Goal: Information Seeking & Learning: Learn about a topic

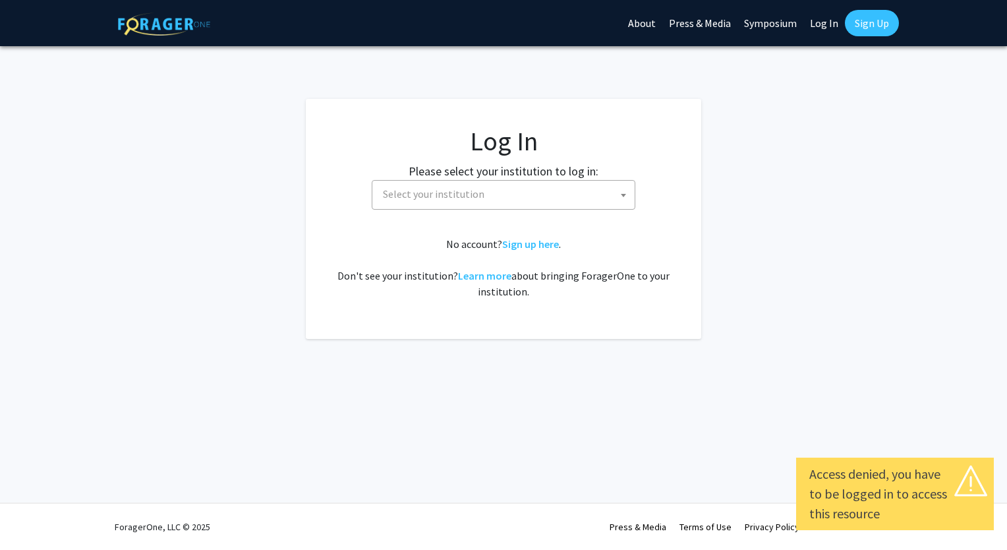
select select
click at [500, 207] on span "Select your institution" at bounding box center [504, 195] width 264 height 30
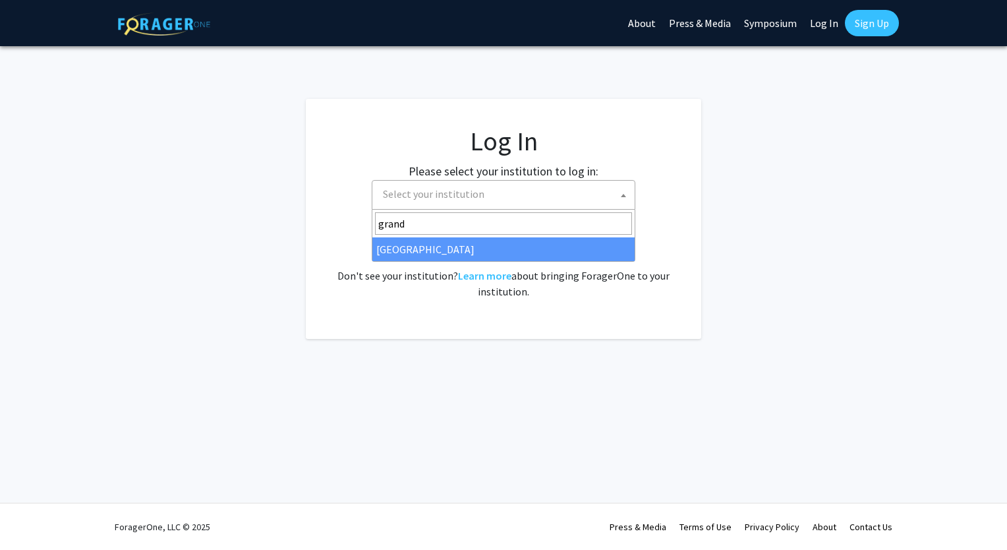
type input "grand"
select select "23"
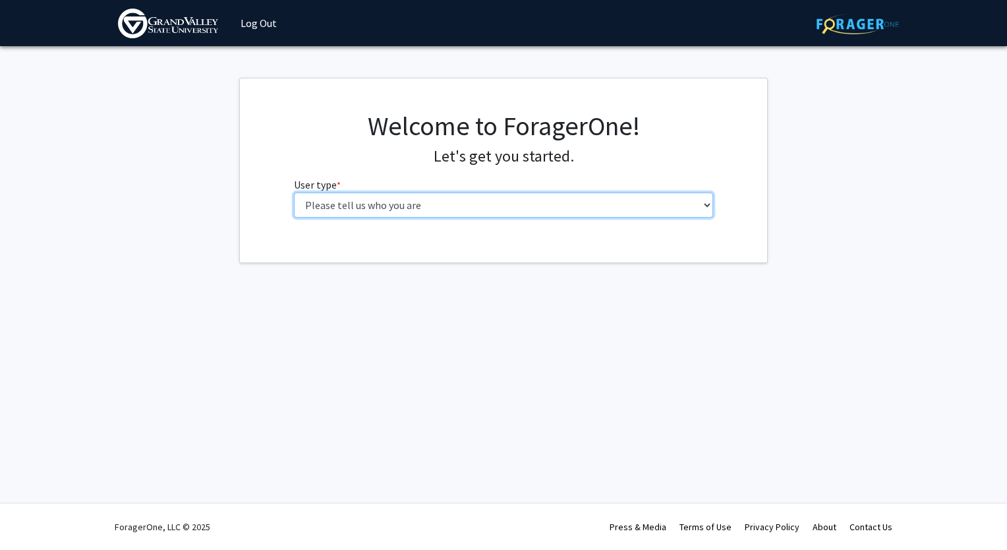
click at [651, 212] on select "Please tell us who you are Undergraduate Student Master's Student Doctoral Cand…" at bounding box center [504, 205] width 420 height 25
select select "1: undergrad"
click at [294, 193] on select "Please tell us who you are Undergraduate Student Master's Student Doctoral Cand…" at bounding box center [504, 205] width 420 height 25
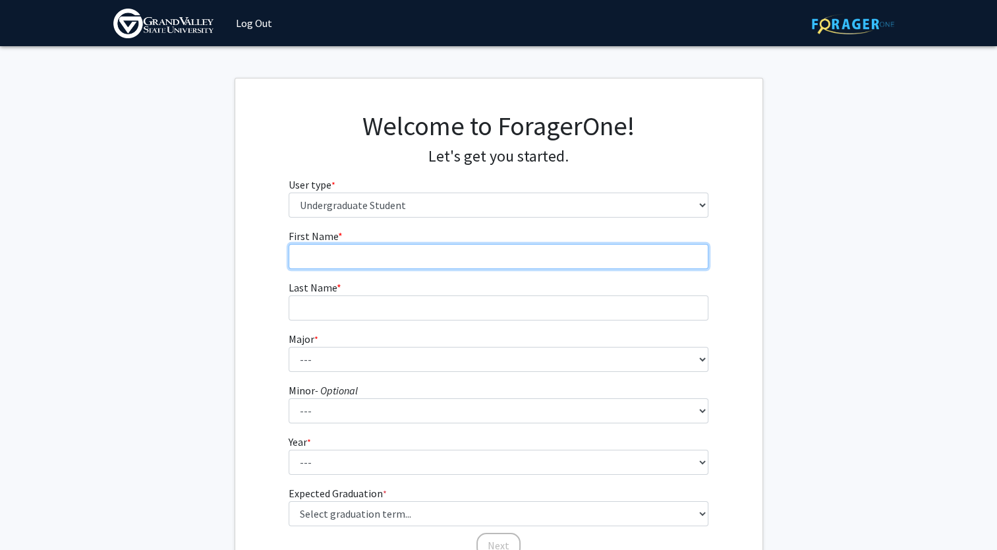
click at [357, 258] on input "First Name * required" at bounding box center [499, 256] width 420 height 25
type input "[PERSON_NAME]"
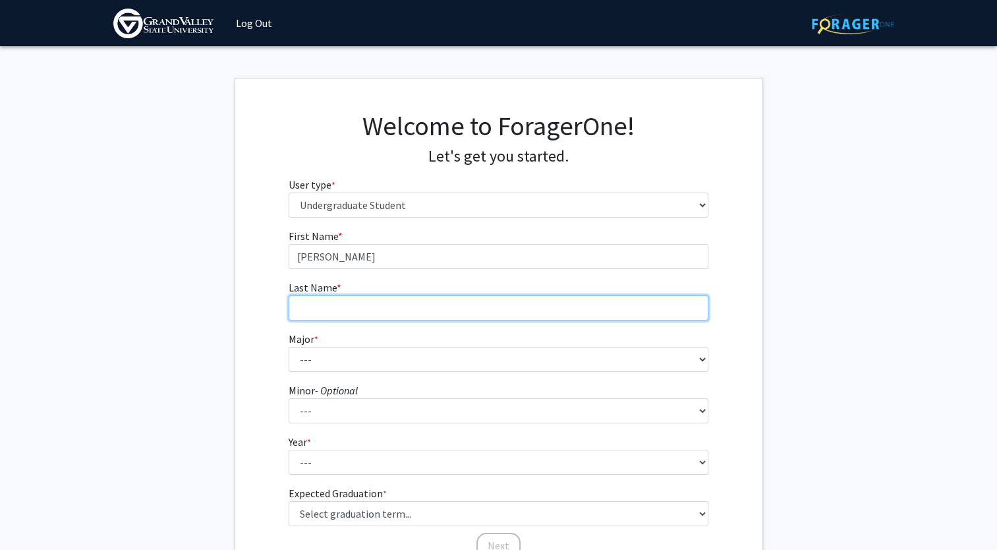
click at [353, 303] on input "Last Name * required" at bounding box center [499, 307] width 420 height 25
type input "Wilton"
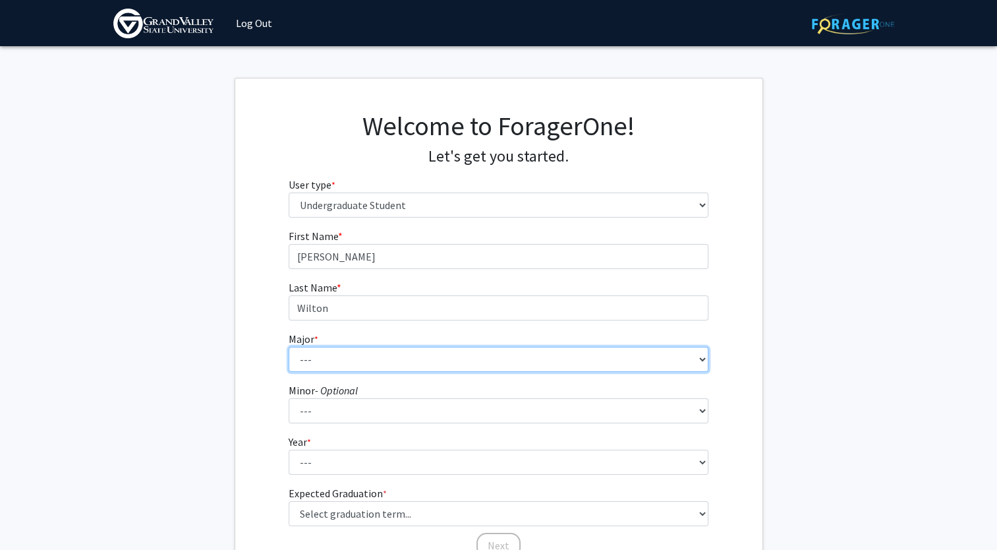
click at [344, 351] on select "--- Advertising and Public Relations Allied Health Science Anthropology Applied…" at bounding box center [499, 359] width 420 height 25
select select "10: 1885"
click at [289, 347] on select "--- Advertising and Public Relations Allied Health Science Anthropology Applied…" at bounding box center [499, 359] width 420 height 25
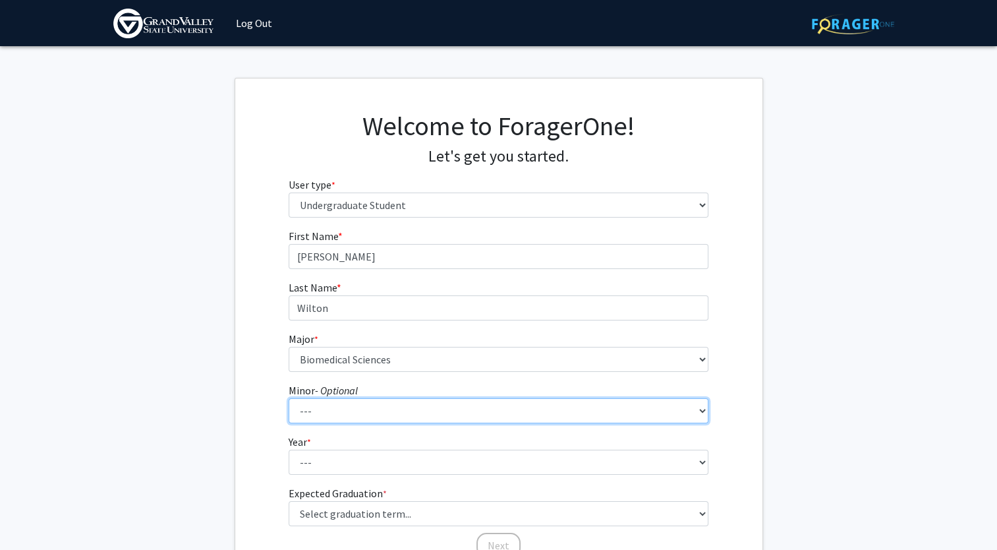
click at [326, 412] on select "--- Accounting Adventure Tourism Management Advertising and Public Relations Af…" at bounding box center [499, 410] width 420 height 25
click at [289, 398] on select "--- Accounting Adventure Tourism Management Advertising and Public Relations Af…" at bounding box center [499, 410] width 420 height 25
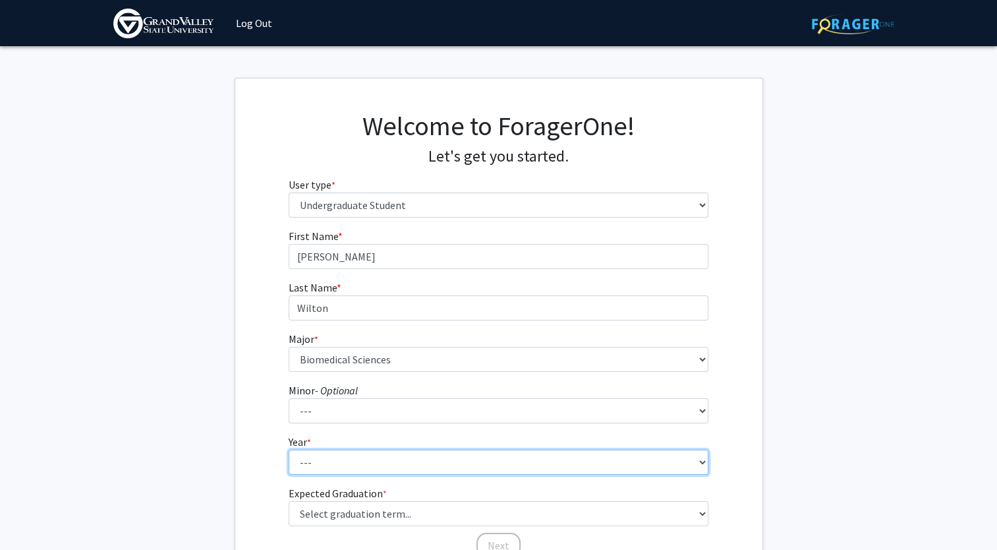
click at [325, 454] on select "--- First-year Sophomore Junior Senior Postbaccalaureate Certificate" at bounding box center [499, 462] width 420 height 25
select select "1: first-year"
click at [289, 450] on select "--- First-year Sophomore Junior Senior Postbaccalaureate Certificate" at bounding box center [499, 462] width 420 height 25
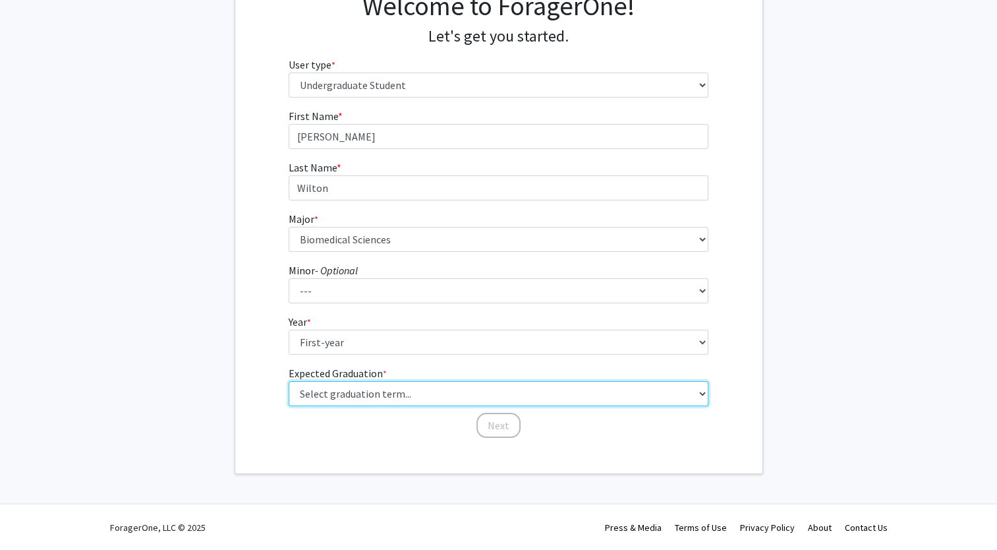
click at [351, 398] on select "Select graduation term... Spring 2025 Summer 2025 Fall 2025 Winter 2025 Spring …" at bounding box center [499, 393] width 420 height 25
select select "17: spring_2029"
click at [289, 381] on select "Select graduation term... Spring 2025 Summer 2025 Fall 2025 Winter 2025 Spring …" at bounding box center [499, 393] width 420 height 25
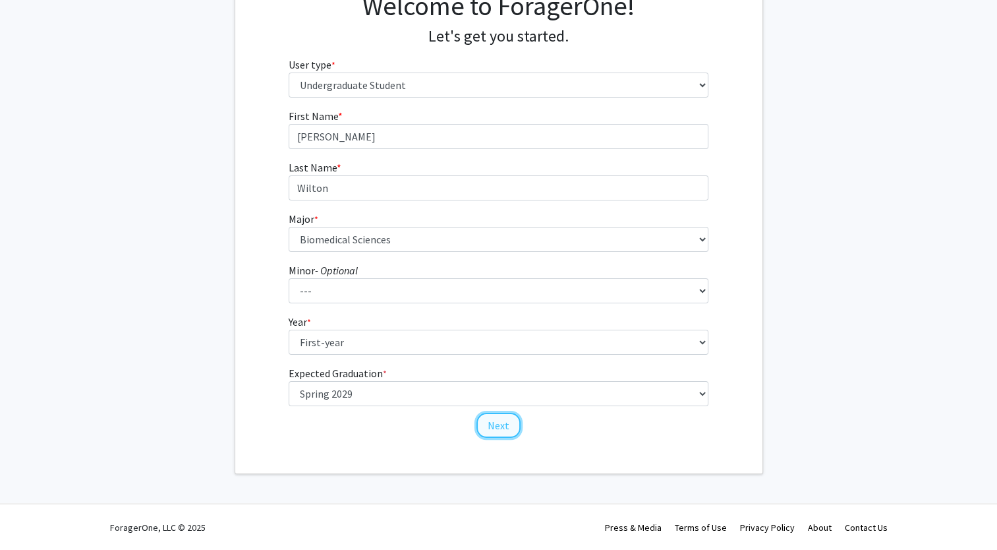
click at [513, 423] on button "Next" at bounding box center [499, 425] width 44 height 25
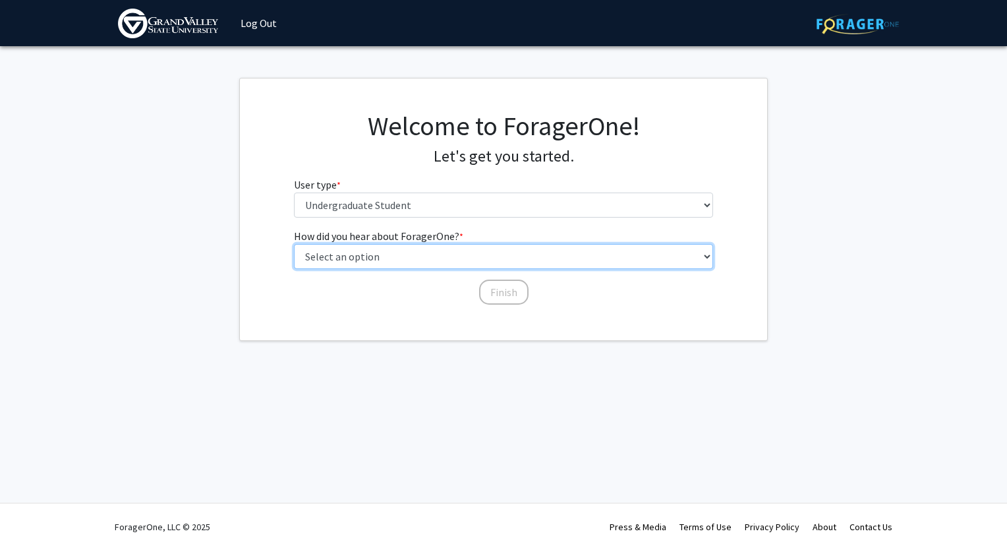
click at [463, 260] on select "Select an option Peer/student recommendation Faculty/staff recommendation Unive…" at bounding box center [504, 256] width 420 height 25
select select "2: faculty_recommendation"
click at [294, 244] on select "Select an option Peer/student recommendation Faculty/staff recommendation Unive…" at bounding box center [504, 256] width 420 height 25
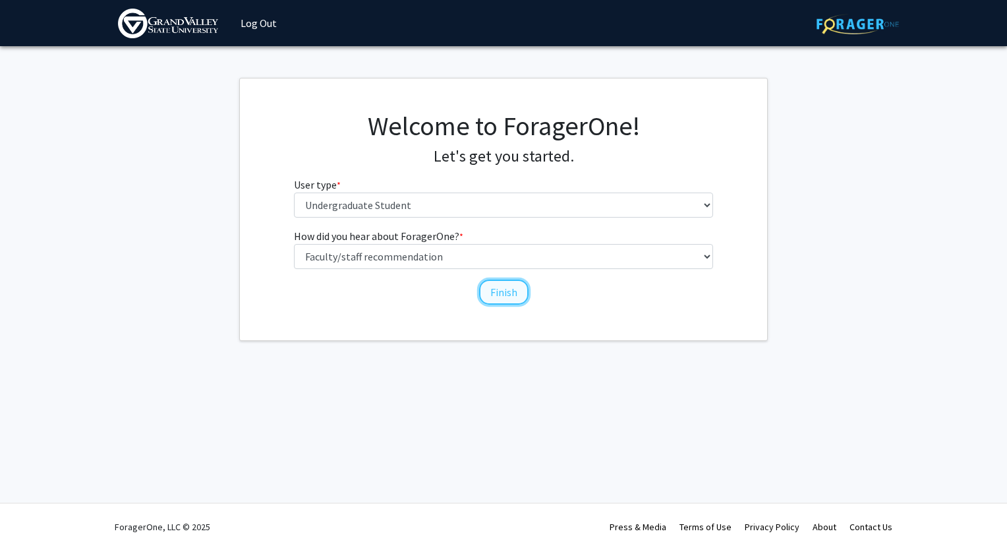
click at [518, 289] on button "Finish" at bounding box center [503, 292] width 49 height 25
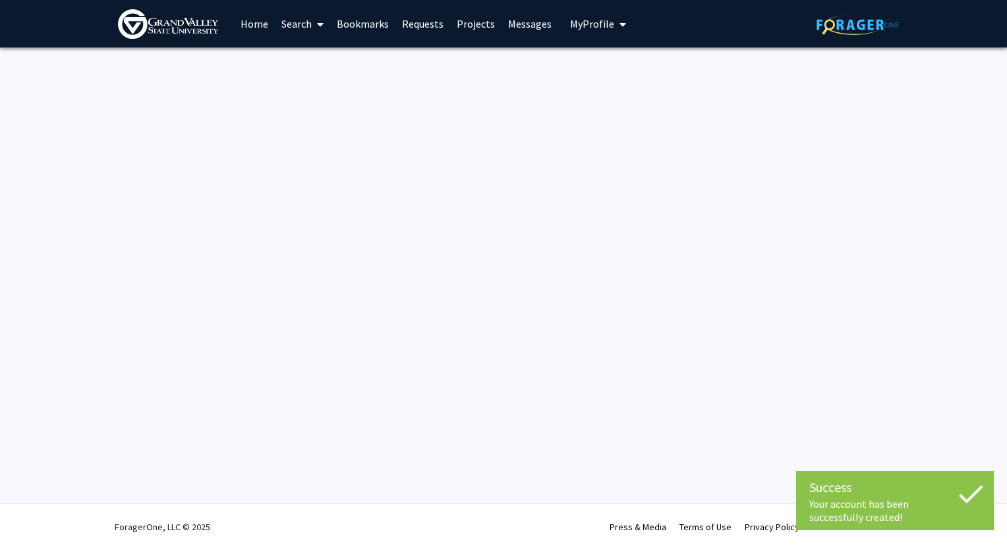
click at [920, 171] on div "Success Your account has been successfully created! Your account has been succe…" at bounding box center [503, 275] width 1007 height 550
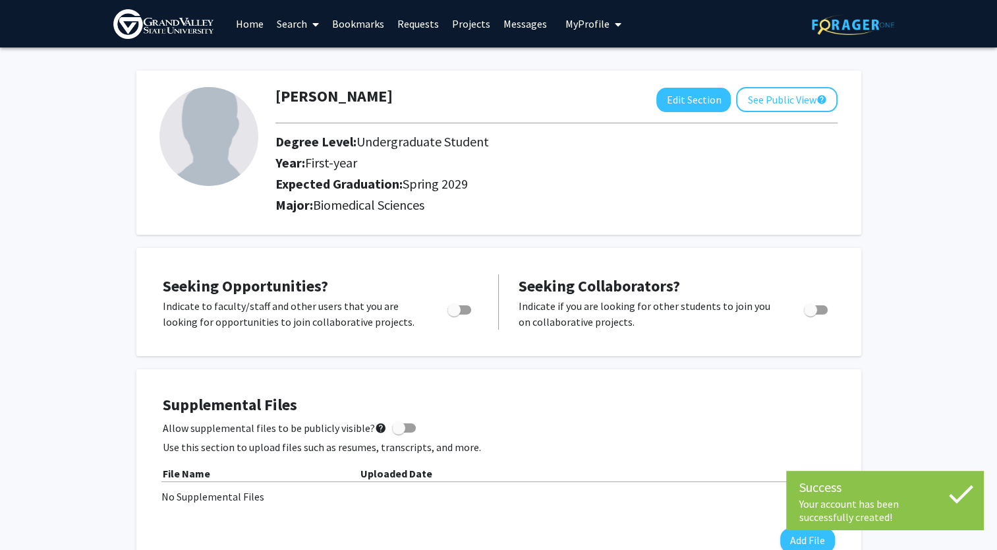
click at [754, 380] on div "Supplemental Files Allow supplemental files to be publicly visible? help Use th…" at bounding box center [498, 474] width 725 height 210
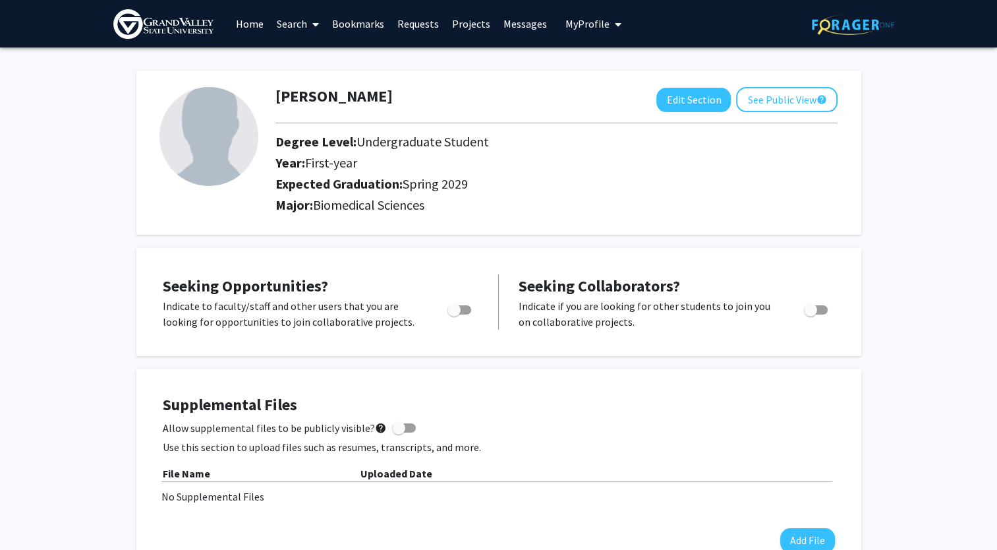
click at [461, 418] on div "Supplemental Files Allow supplemental files to be publicly visible? help Use th…" at bounding box center [499, 474] width 672 height 157
click at [295, 19] on link "Search" at bounding box center [297, 24] width 55 height 46
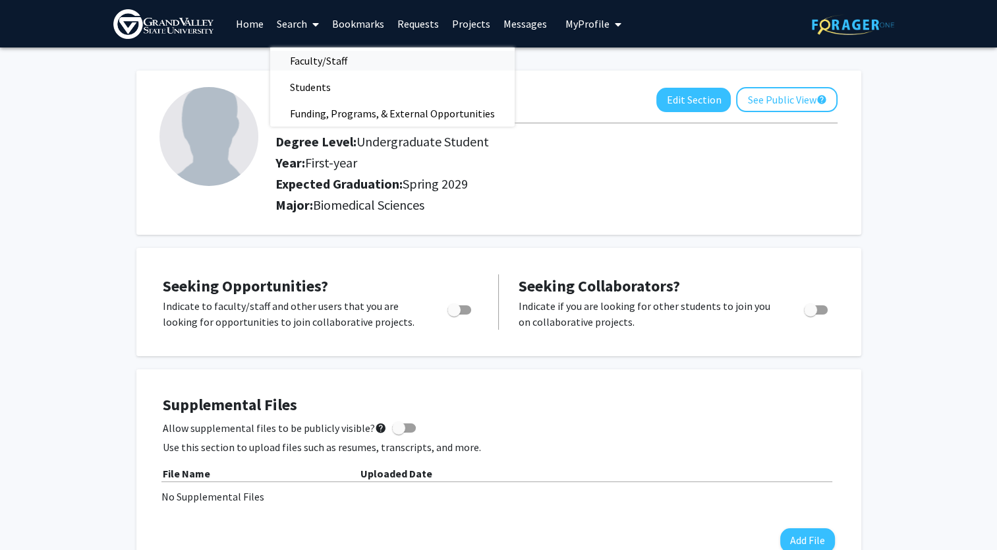
click at [316, 59] on span "Faculty/Staff" at bounding box center [318, 60] width 97 height 26
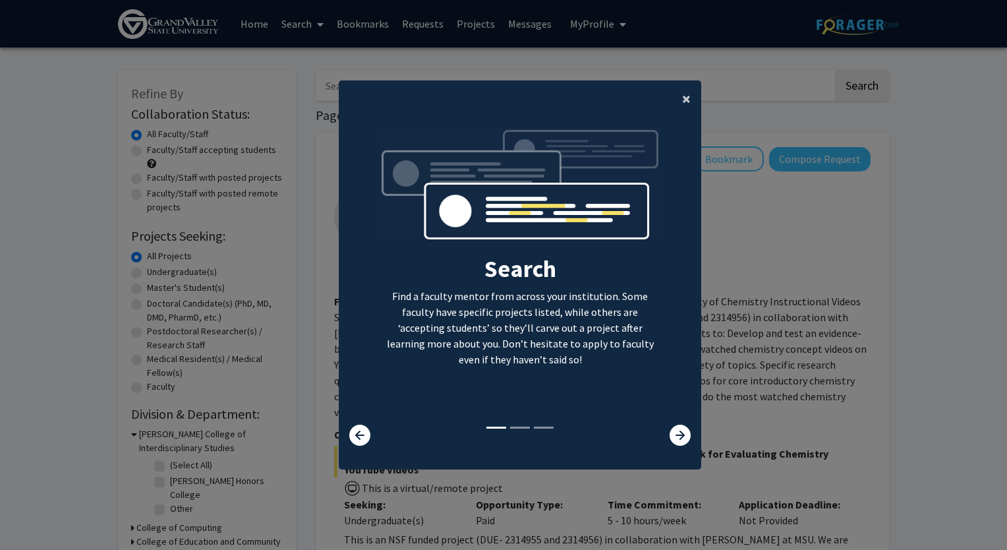
click at [682, 96] on span "×" at bounding box center [686, 98] width 9 height 20
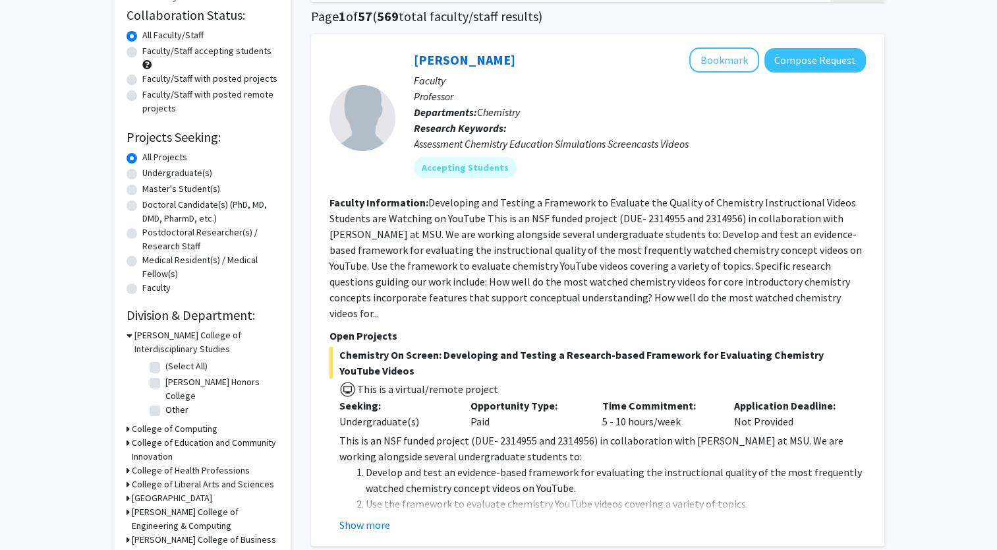
scroll to position [100, 0]
click at [367, 516] on button "Show more" at bounding box center [365, 524] width 51 height 16
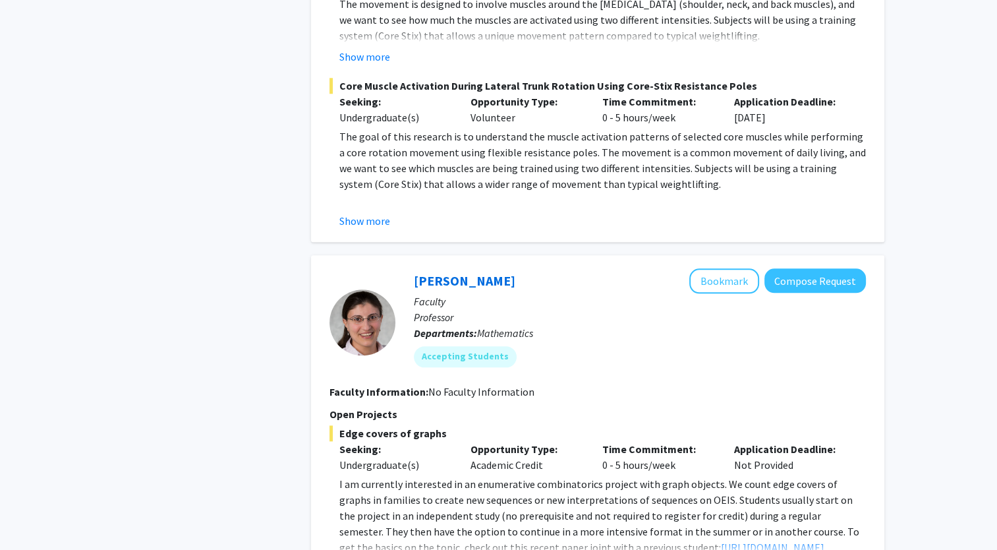
scroll to position [1465, 0]
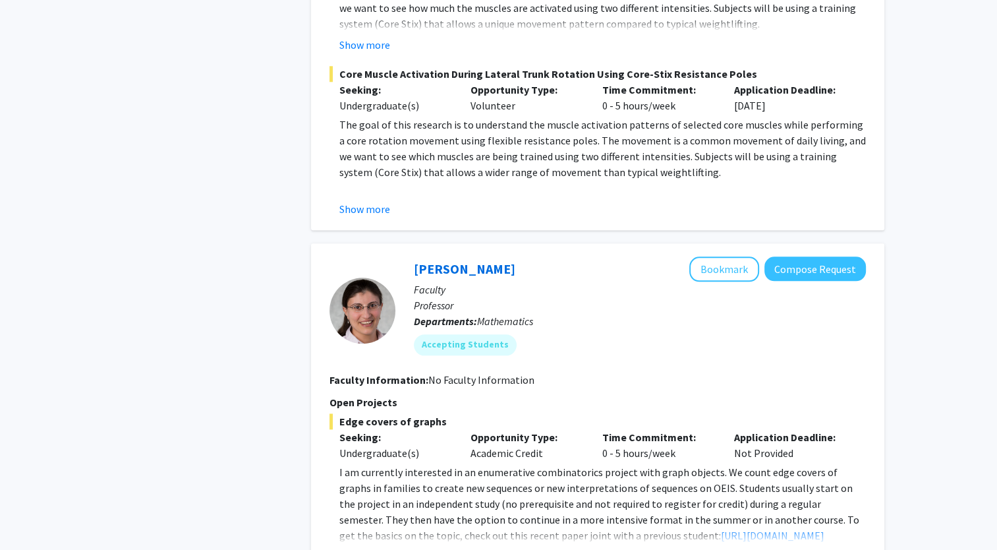
click at [374, 549] on button "Show more" at bounding box center [365, 557] width 51 height 16
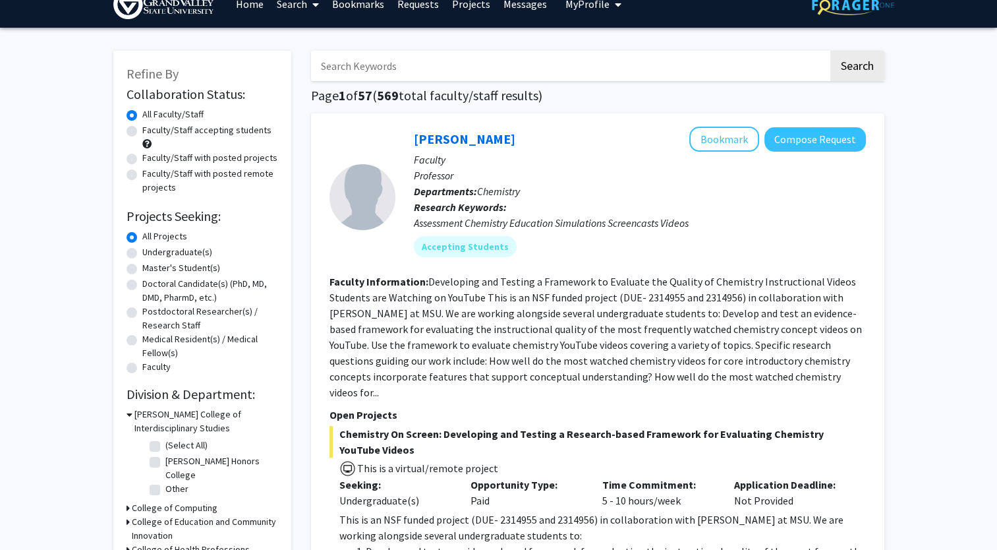
scroll to position [25, 0]
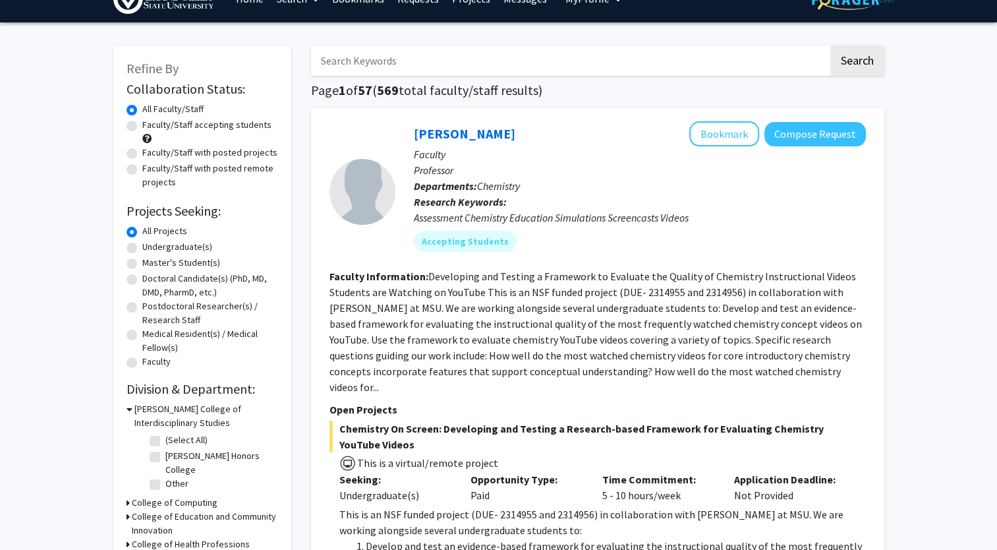
click at [165, 244] on label "Undergraduate(s)" at bounding box center [177, 247] width 70 height 14
click at [151, 244] on input "Undergraduate(s)" at bounding box center [146, 244] width 9 height 9
radio input "true"
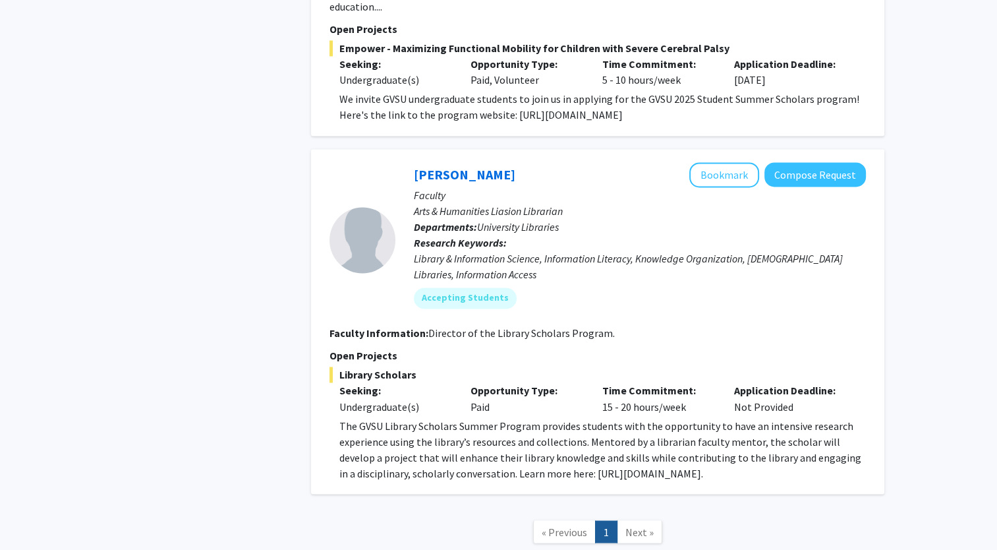
scroll to position [2090, 0]
click at [643, 525] on span "Next »" at bounding box center [640, 531] width 28 height 13
click at [578, 525] on span "« Previous" at bounding box center [564, 531] width 45 height 13
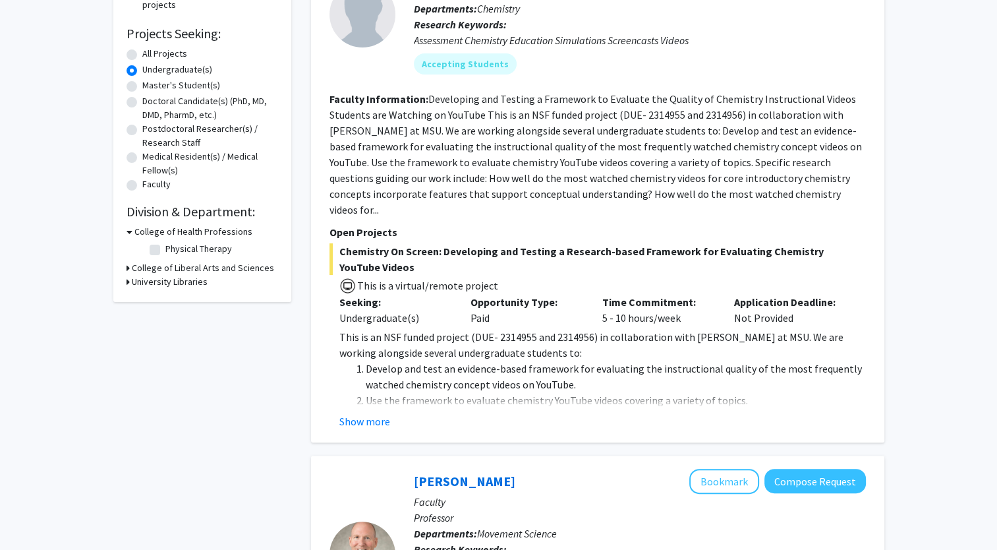
scroll to position [0, 0]
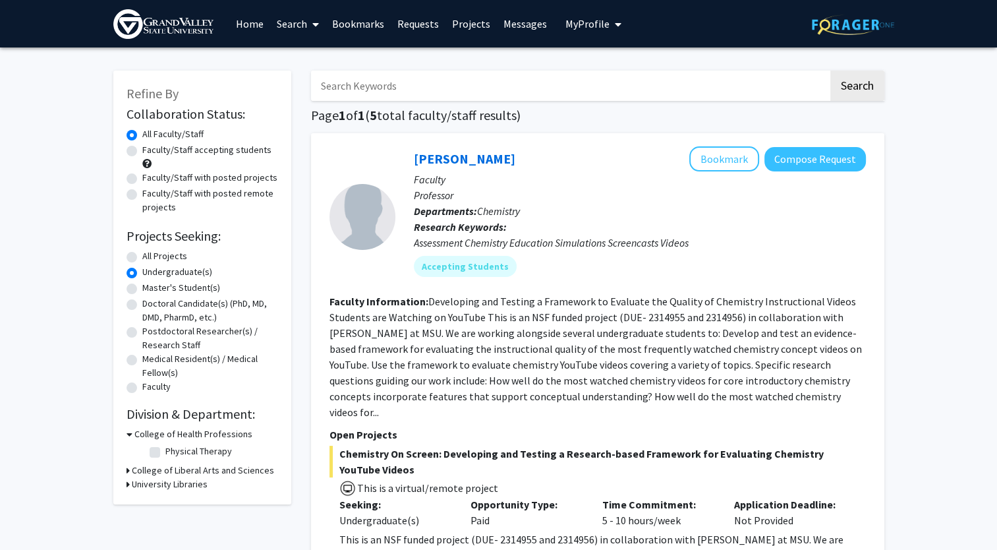
click at [199, 154] on label "Faculty/Staff accepting students" at bounding box center [206, 150] width 129 height 14
click at [151, 152] on input "Faculty/Staff accepting students" at bounding box center [146, 147] width 9 height 9
radio input "true"
click at [231, 178] on label "Faculty/Staff with posted projects" at bounding box center [209, 178] width 135 height 14
click at [151, 178] on input "Faculty/Staff with posted projects" at bounding box center [146, 175] width 9 height 9
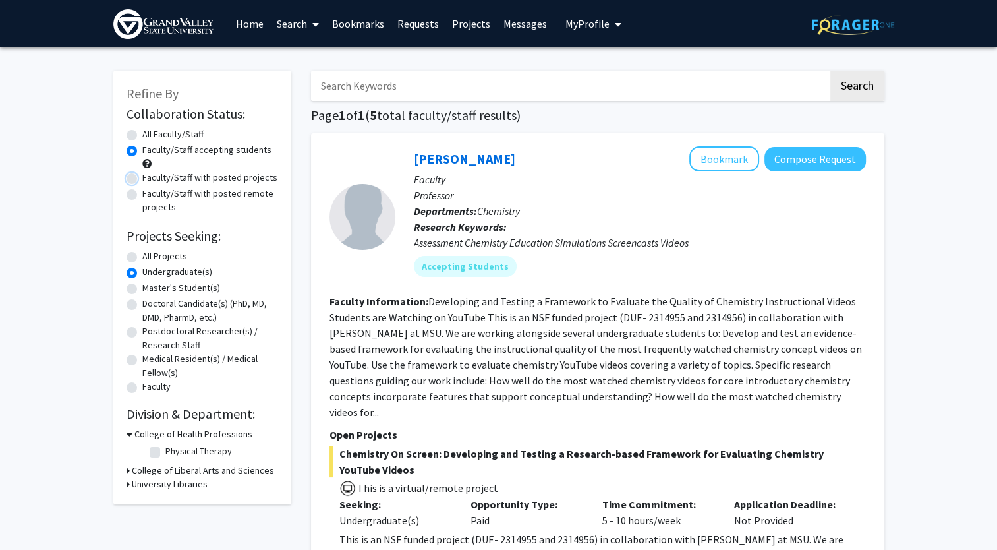
radio input "true"
click at [168, 192] on label "Faculty/Staff with posted remote projects" at bounding box center [210, 201] width 136 height 28
click at [151, 192] on input "Faculty/Staff with posted remote projects" at bounding box center [146, 191] width 9 height 9
radio input "true"
click at [177, 132] on label "All Faculty/Staff" at bounding box center [172, 134] width 61 height 14
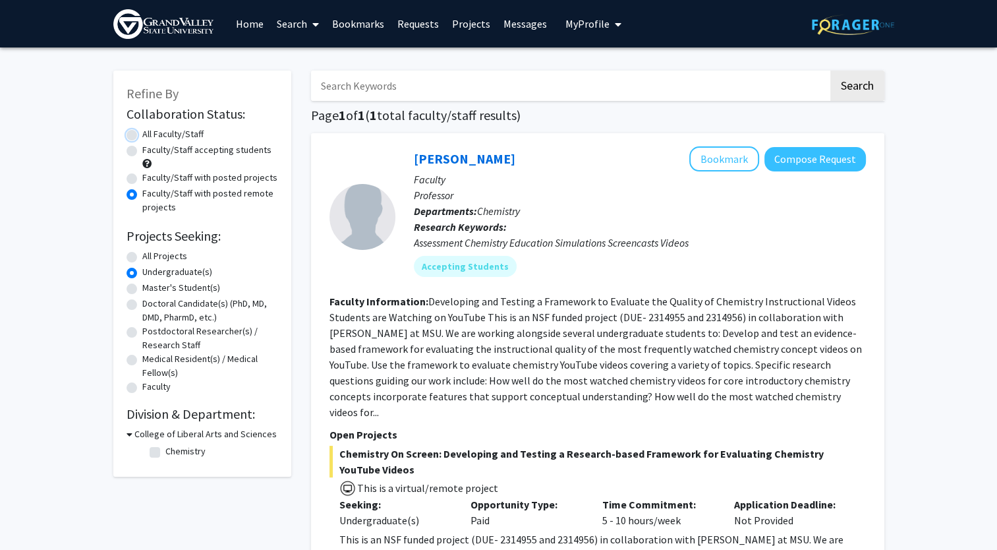
click at [151, 132] on input "All Faculty/Staff" at bounding box center [146, 131] width 9 height 9
radio input "true"
click at [174, 252] on label "All Projects" at bounding box center [164, 256] width 45 height 14
click at [151, 252] on input "All Projects" at bounding box center [146, 253] width 9 height 9
radio input "true"
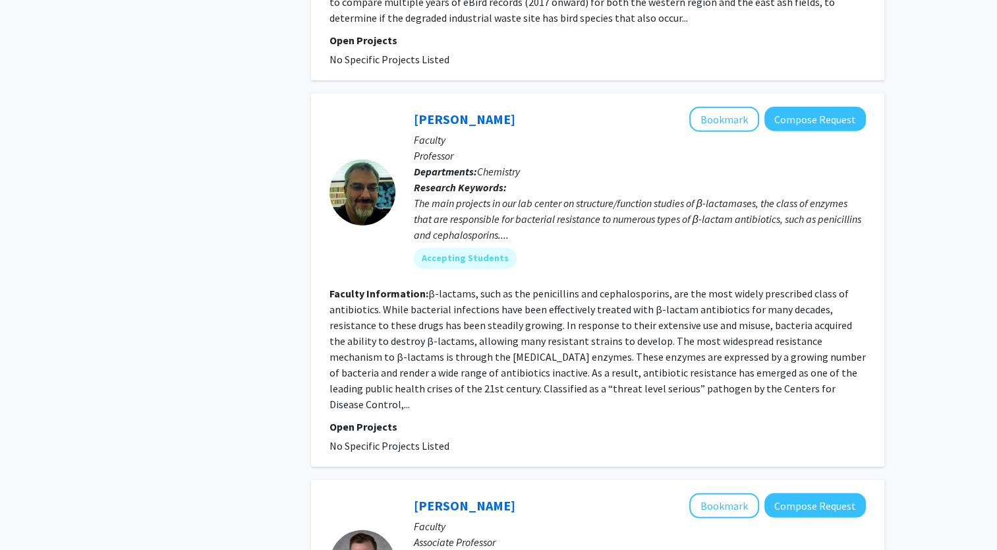
scroll to position [3534, 0]
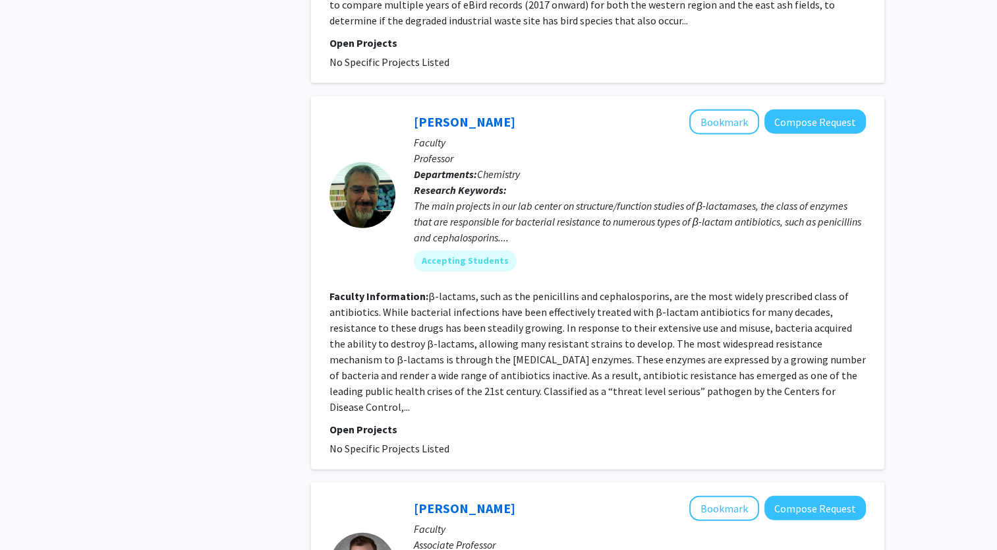
click at [535, 323] on fg-read-more "β-lactams, such as the penicillins and cephalosporins, are the most widely pres…" at bounding box center [598, 351] width 537 height 124
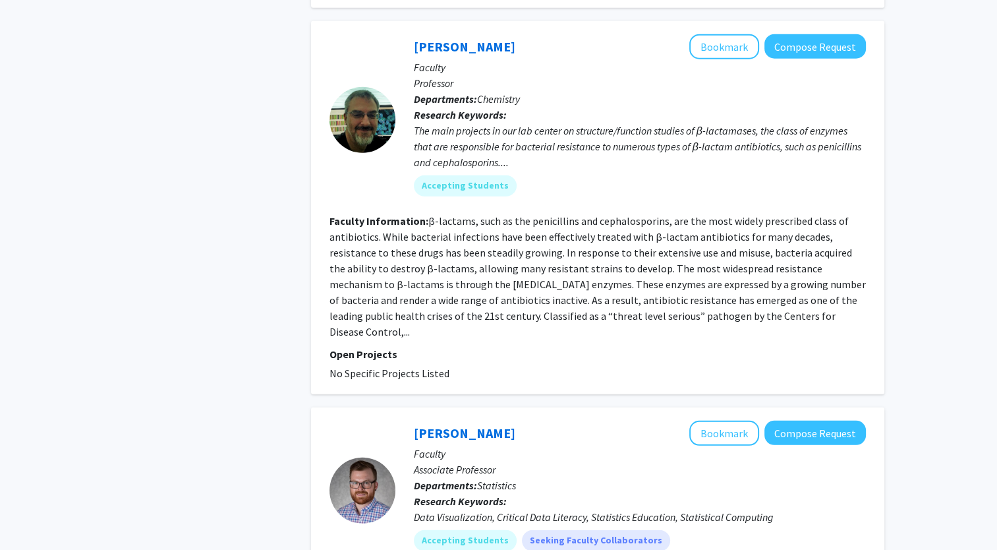
scroll to position [3774, 0]
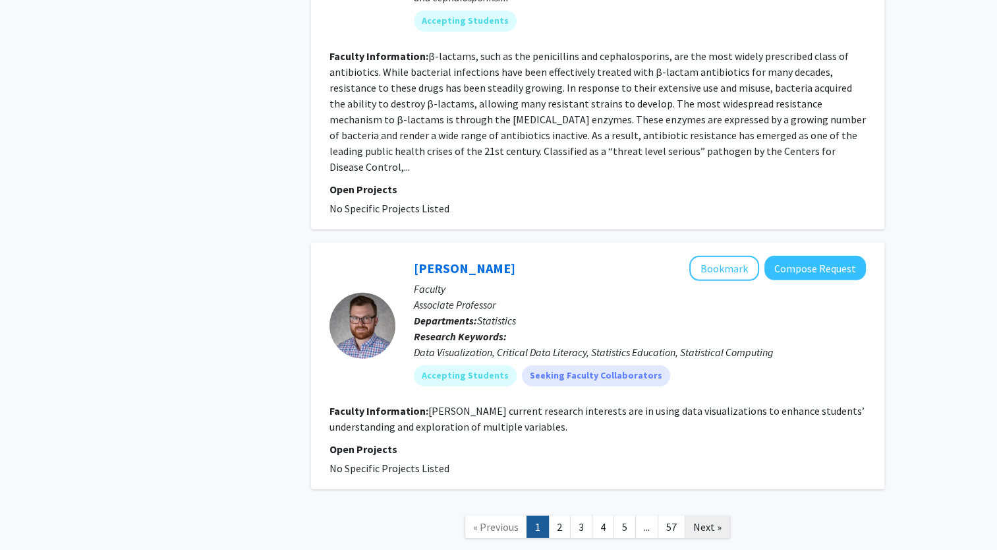
click at [694, 520] on span "Next »" at bounding box center [708, 526] width 28 height 13
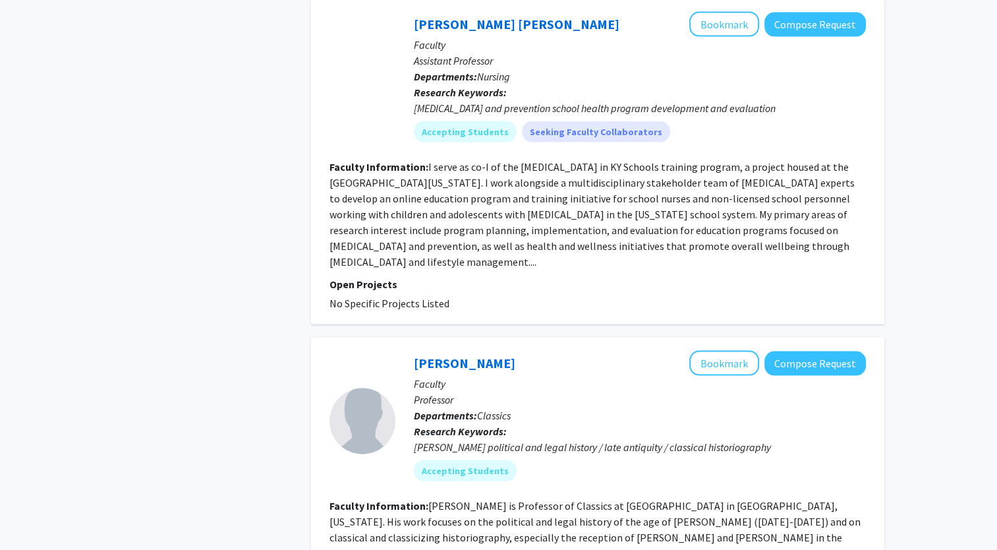
scroll to position [2909, 0]
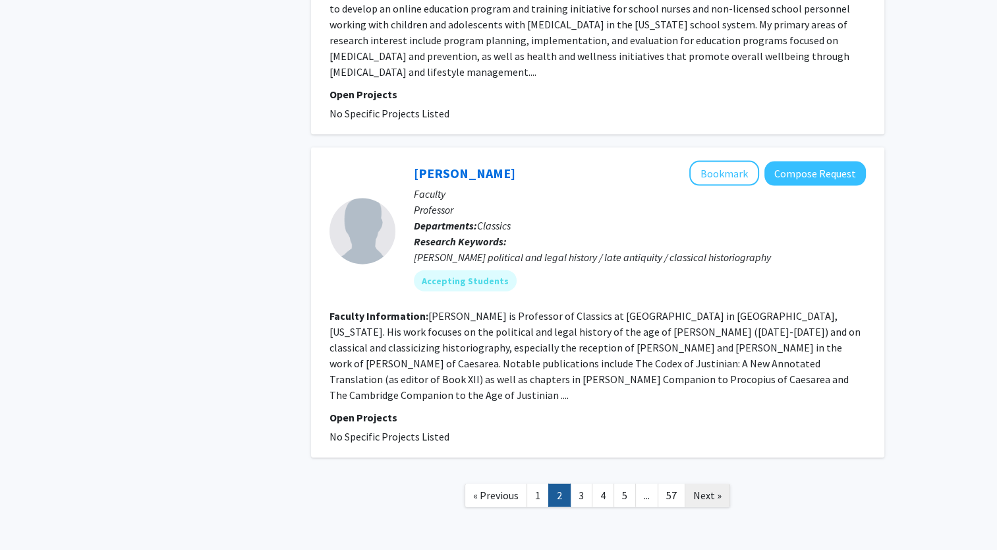
click at [704, 489] on span "Next »" at bounding box center [708, 495] width 28 height 13
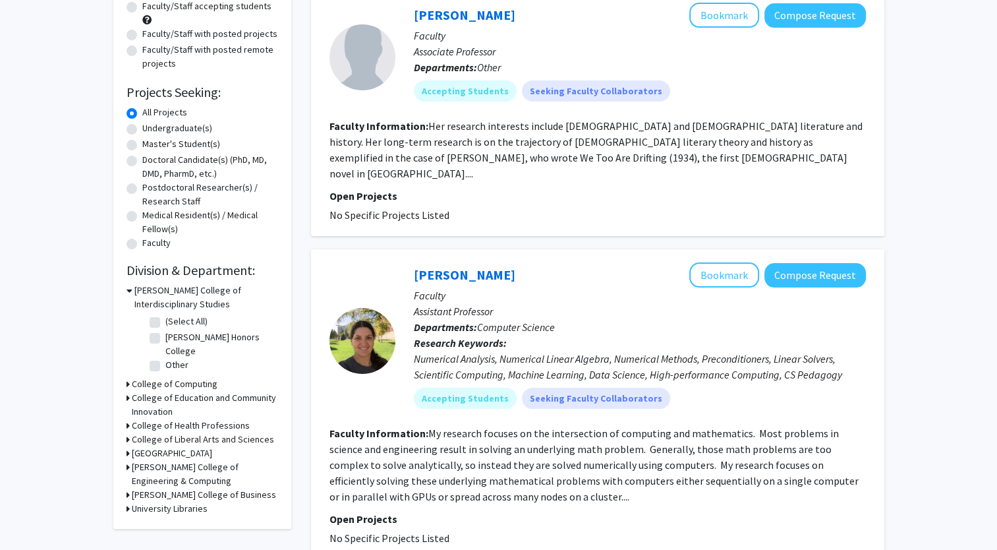
scroll to position [144, 0]
click at [220, 423] on h3 "College of Health Professions" at bounding box center [191, 425] width 118 height 14
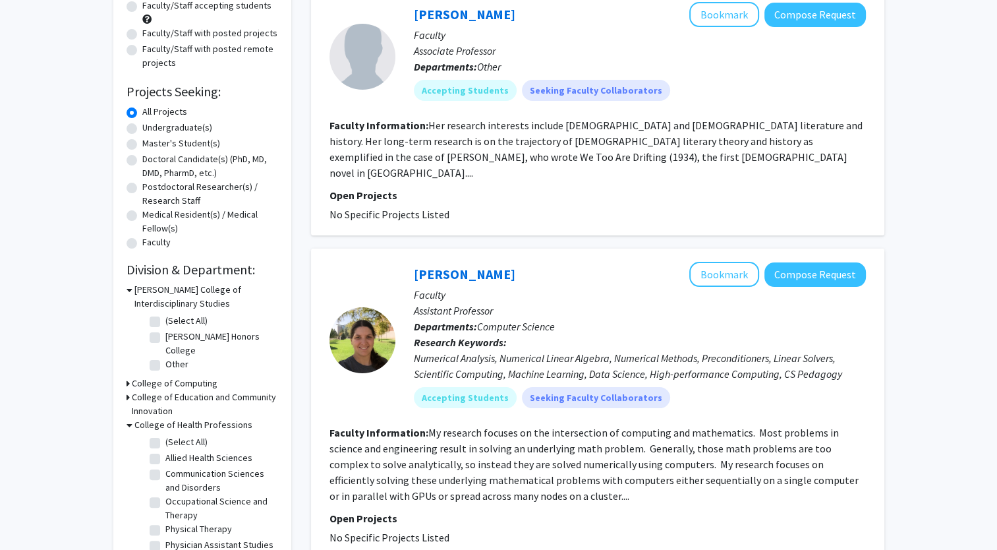
click at [165, 442] on label "(Select All)" at bounding box center [186, 442] width 42 height 14
click at [165, 442] on input "(Select All)" at bounding box center [169, 439] width 9 height 9
checkbox input "true"
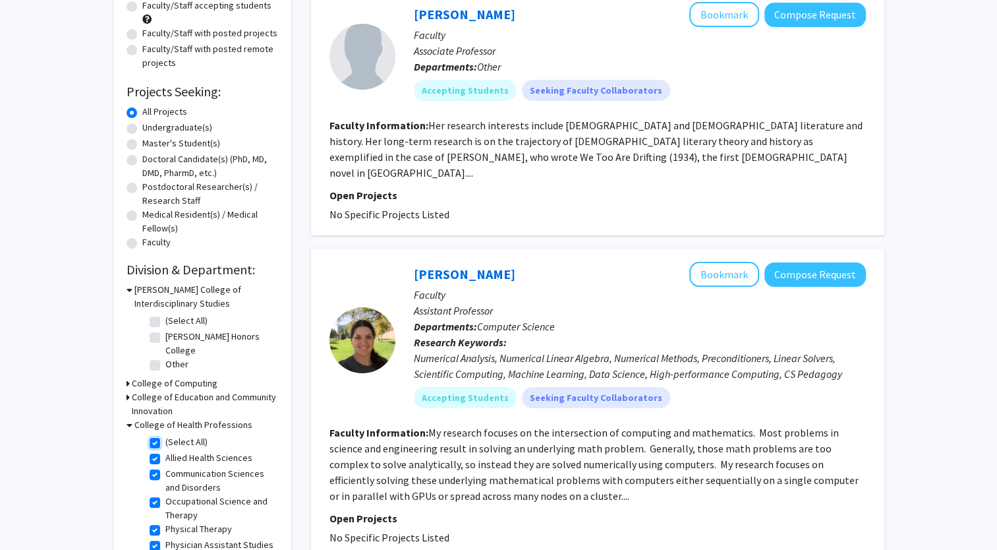
checkbox input "true"
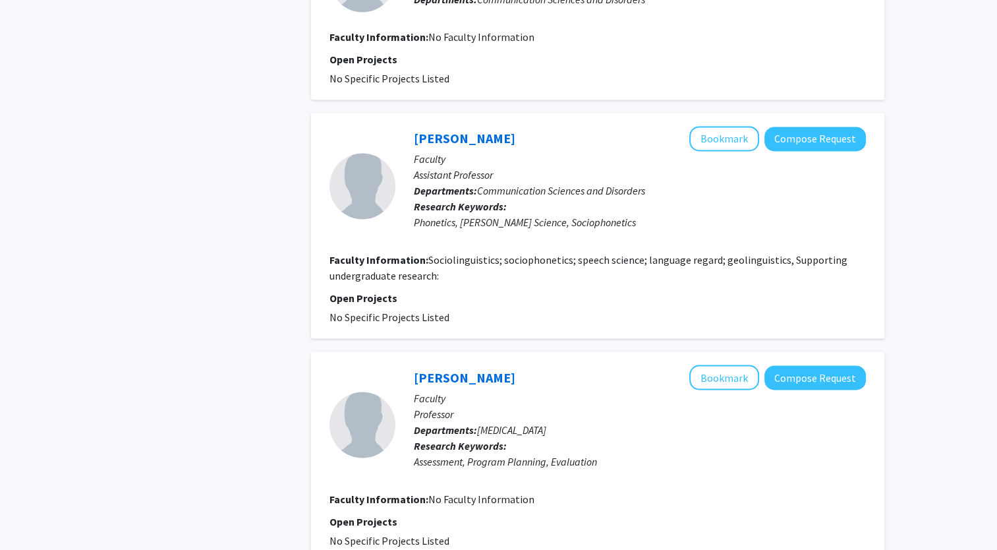
scroll to position [2274, 0]
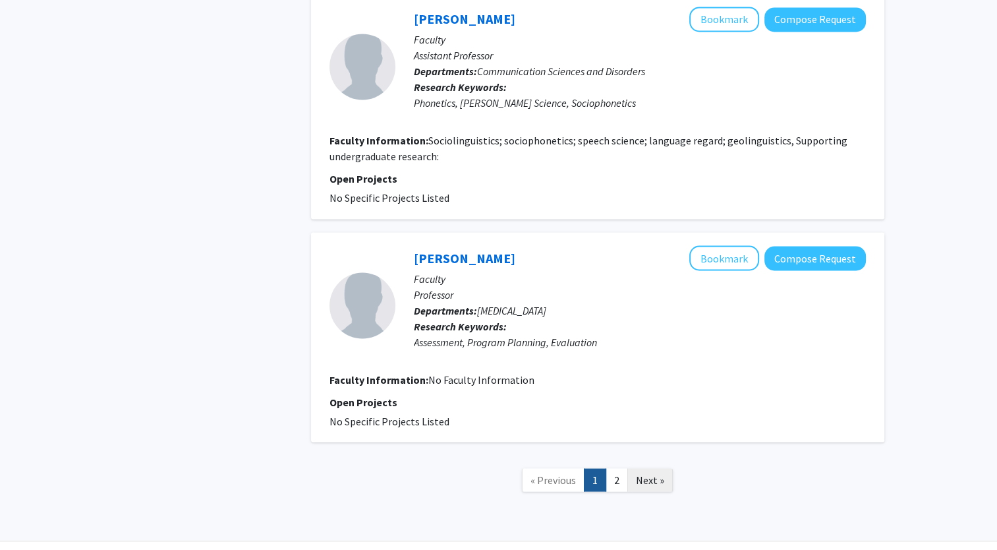
click at [652, 468] on link "Next »" at bounding box center [650, 479] width 45 height 23
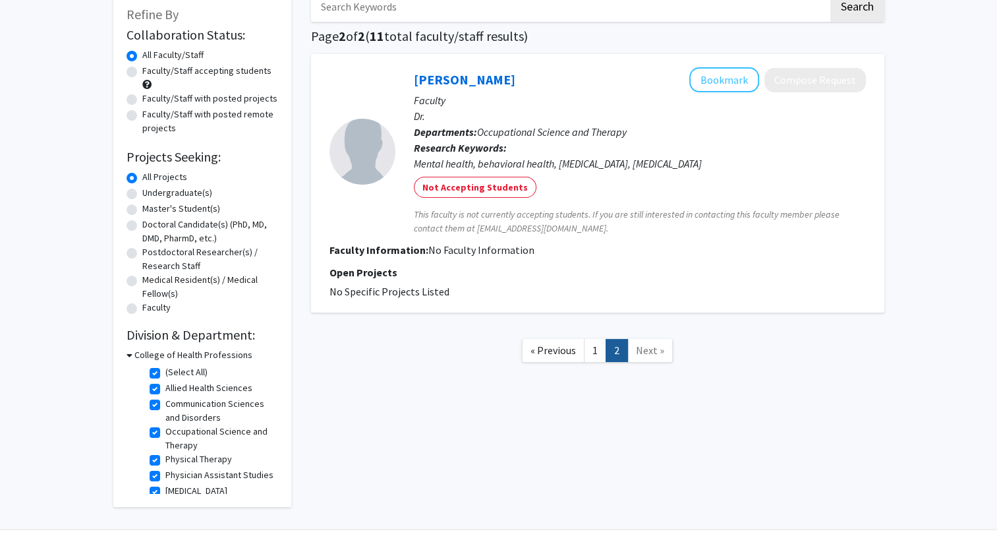
scroll to position [105, 0]
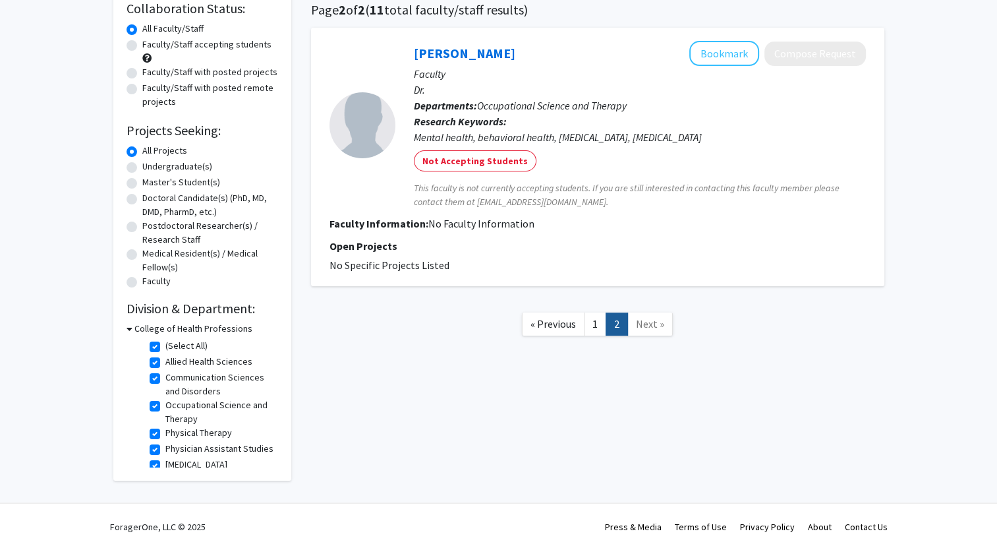
click at [267, 458] on fg-checkbox-list "(Select All) (Select All) Allied Health Sciences Allied Health Sciences Communi…" at bounding box center [212, 406] width 132 height 141
drag, startPoint x: 268, startPoint y: 458, endPoint x: 174, endPoint y: 340, distance: 151.2
click at [174, 340] on label "(Select All)" at bounding box center [186, 346] width 42 height 14
click at [174, 340] on input "(Select All)" at bounding box center [169, 343] width 9 height 9
checkbox input "false"
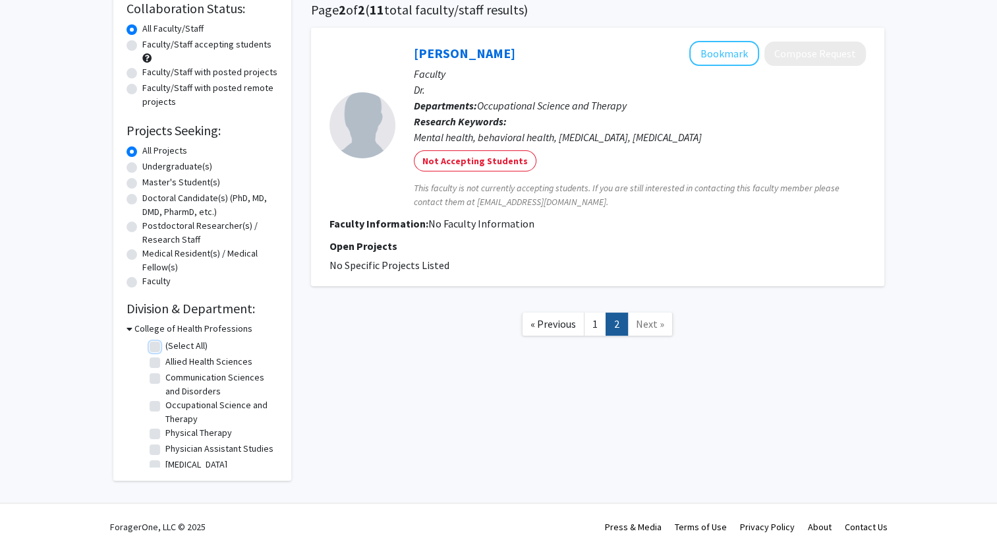
checkbox input "false"
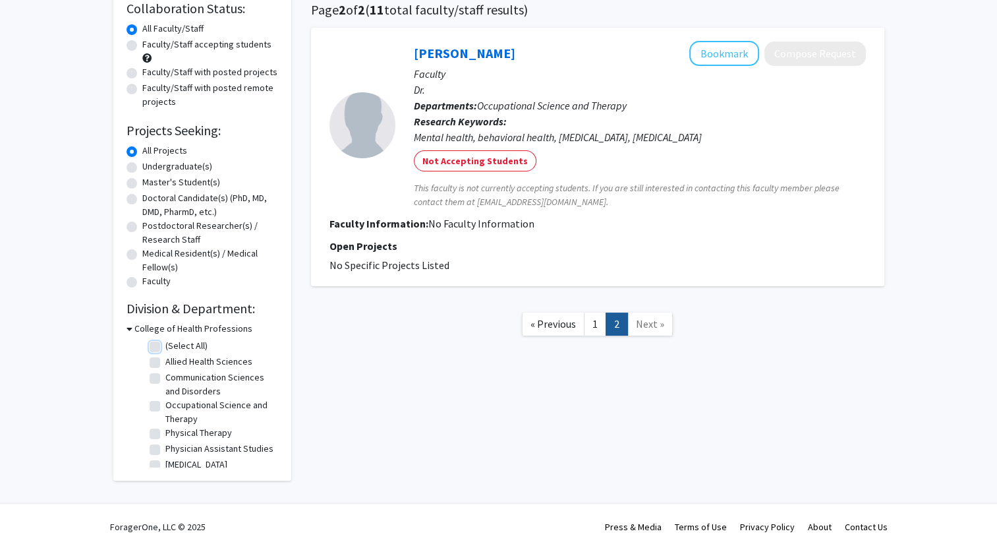
checkbox input "false"
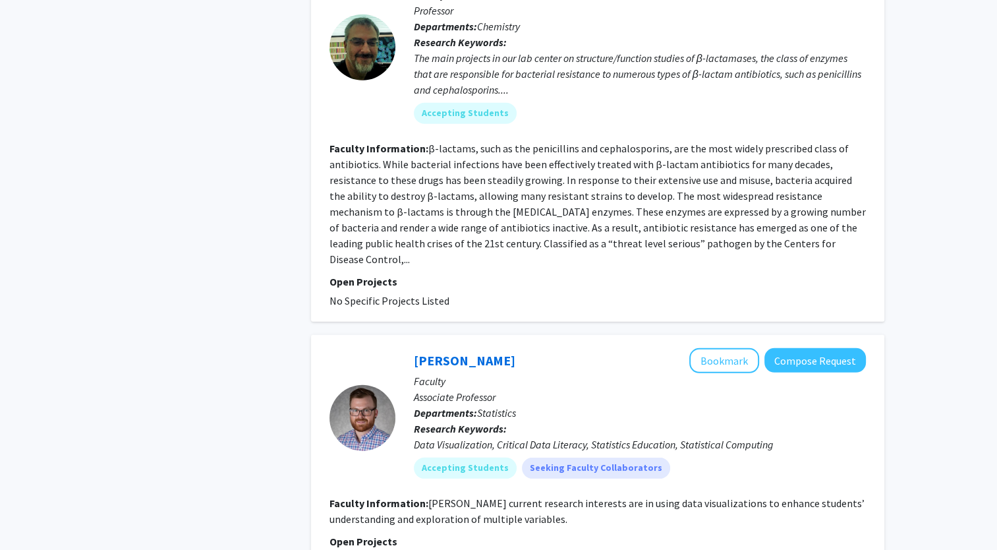
scroll to position [3774, 0]
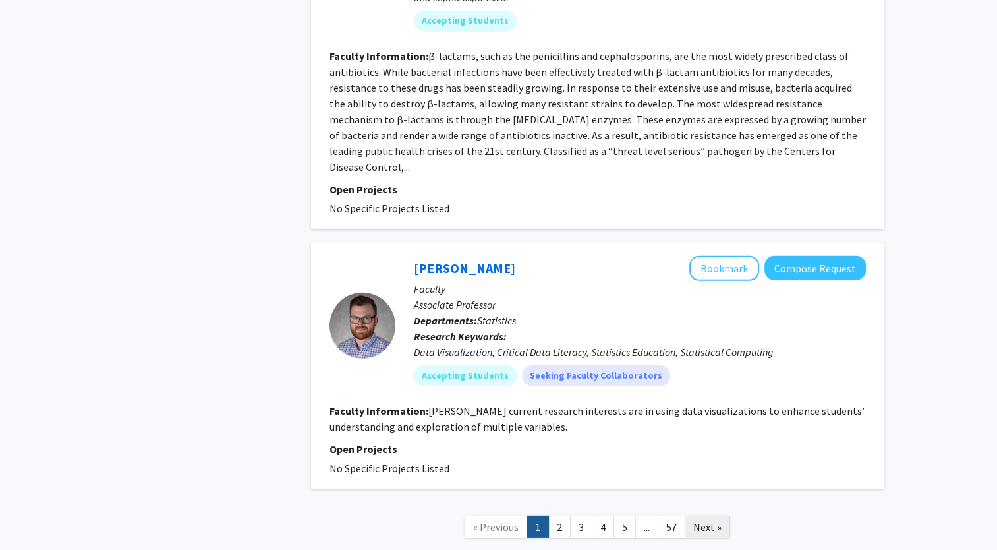
click at [720, 520] on span "Next »" at bounding box center [708, 526] width 28 height 13
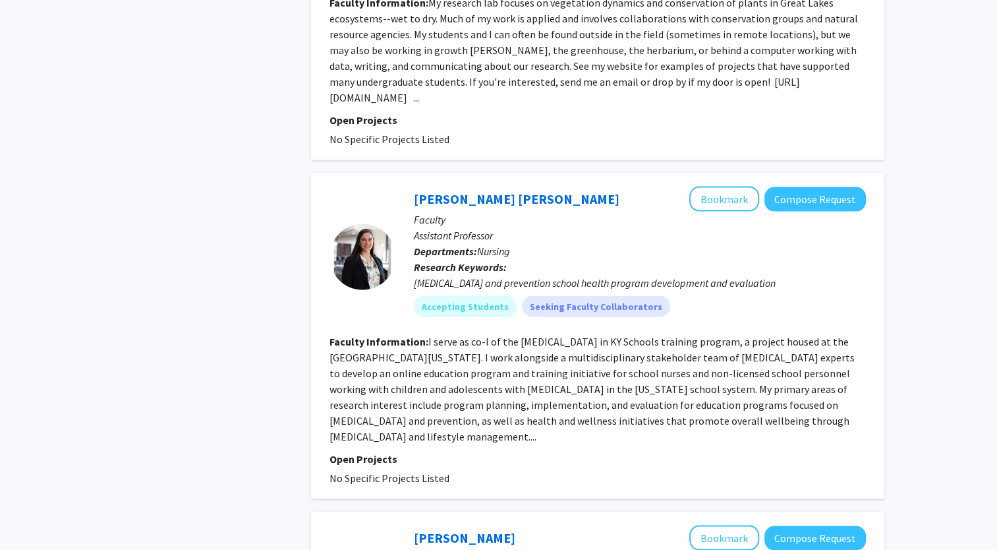
scroll to position [2909, 0]
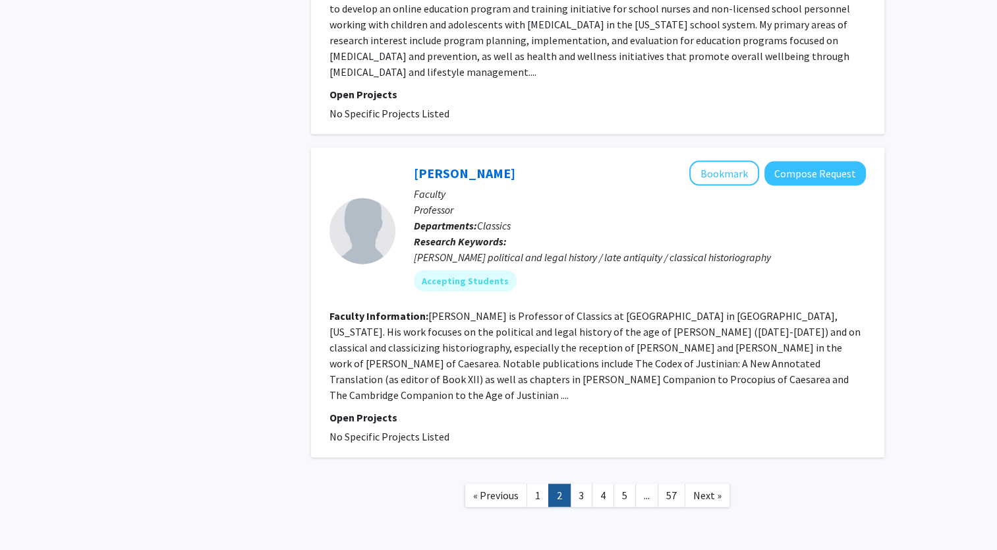
click at [711, 471] on nav "« Previous 1 2 3 4 5 ... 57 Next »" at bounding box center [598, 497] width 574 height 53
click at [710, 489] on span "Next »" at bounding box center [708, 495] width 28 height 13
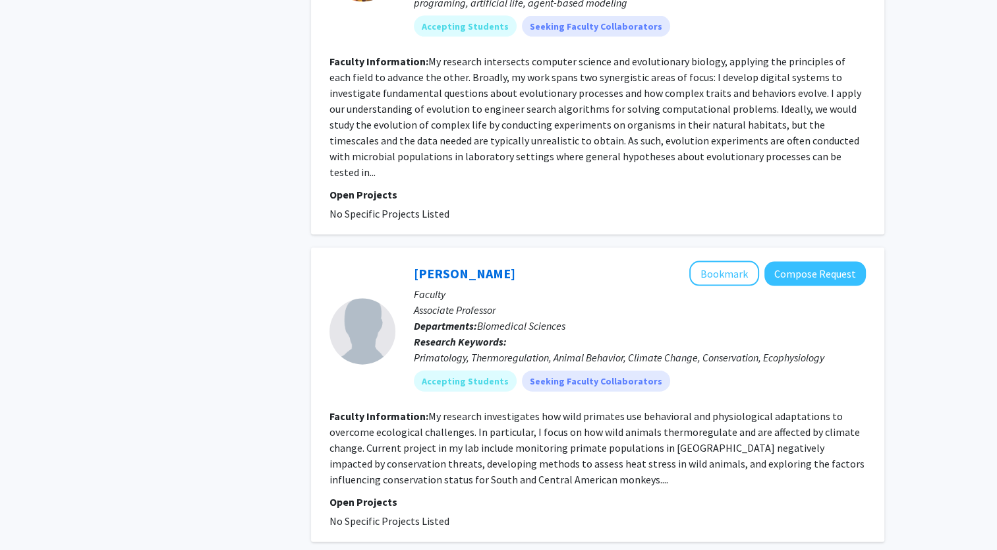
scroll to position [2811, 0]
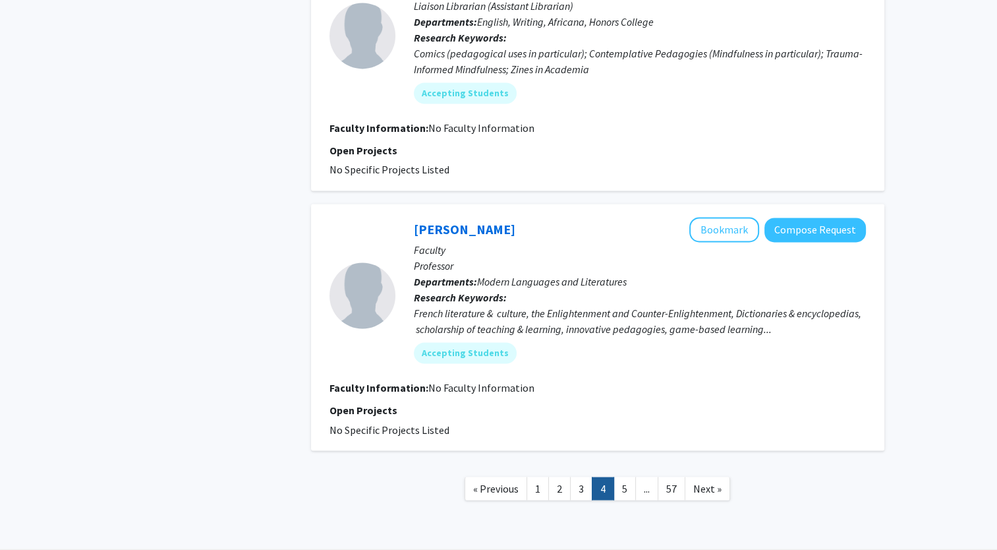
scroll to position [2118, 0]
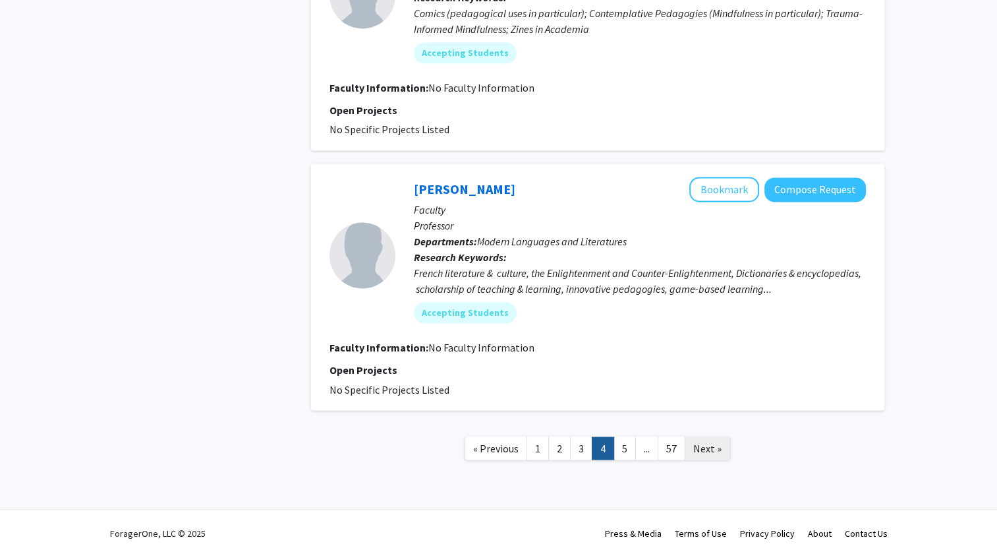
click at [707, 436] on link "Next »" at bounding box center [707, 447] width 45 height 23
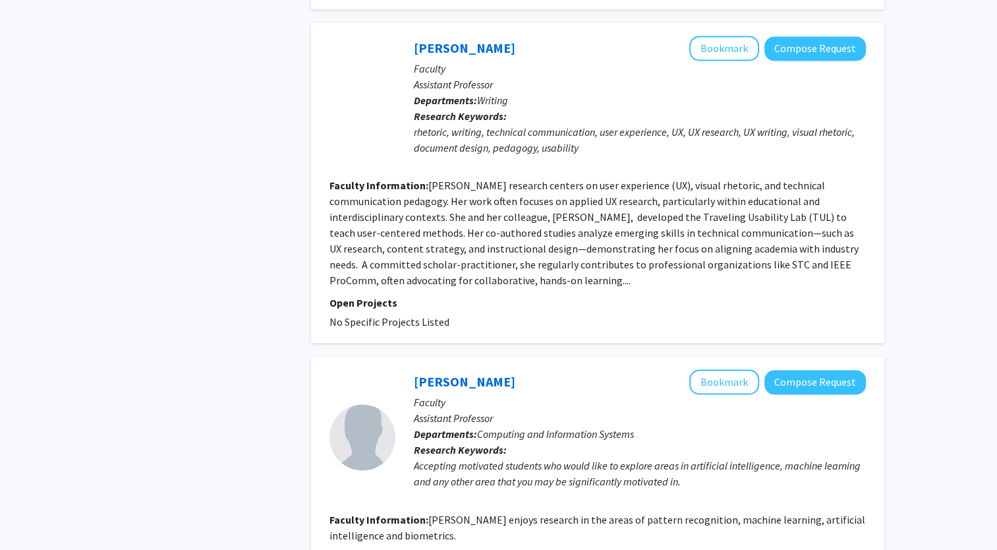
scroll to position [2080, 0]
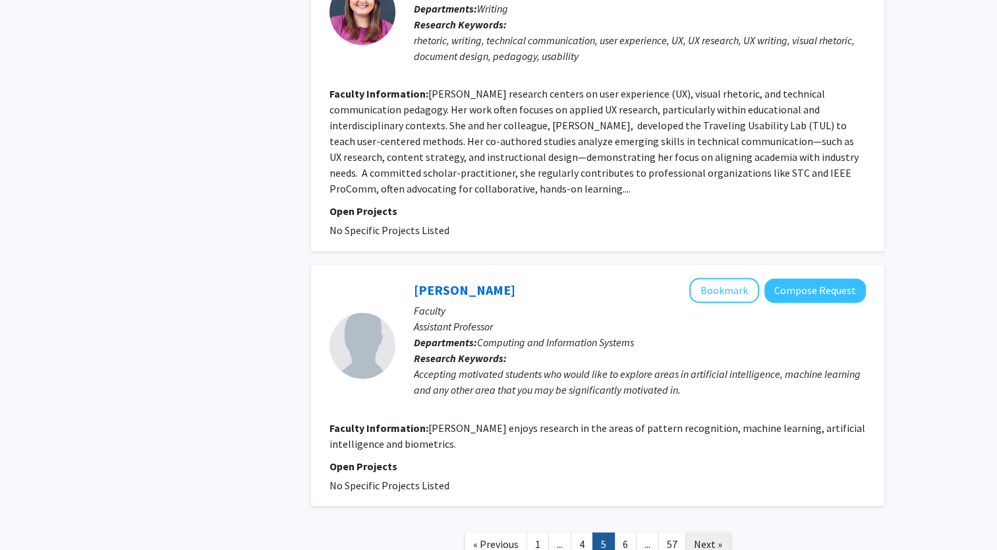
click at [697, 537] on span "Next »" at bounding box center [708, 543] width 28 height 13
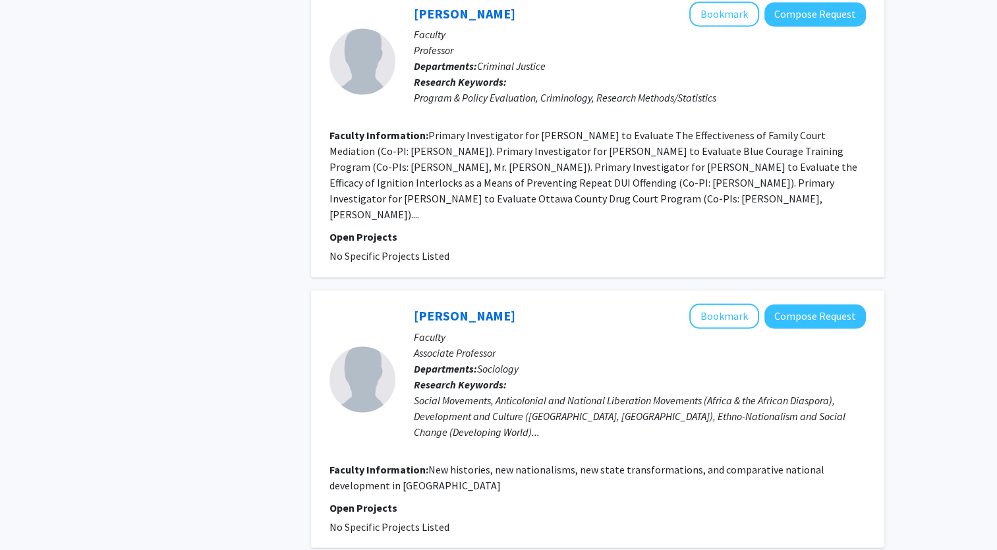
scroll to position [2165, 0]
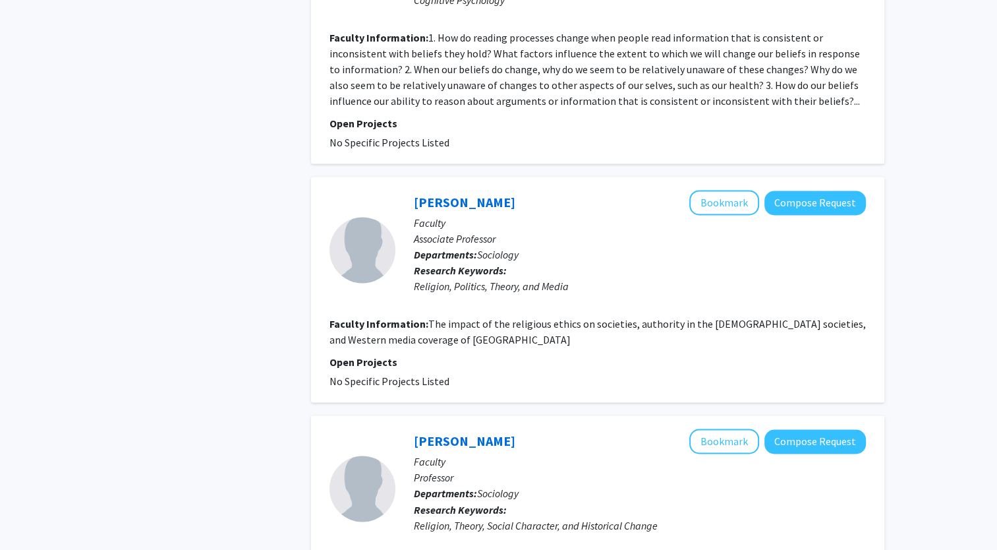
scroll to position [2160, 0]
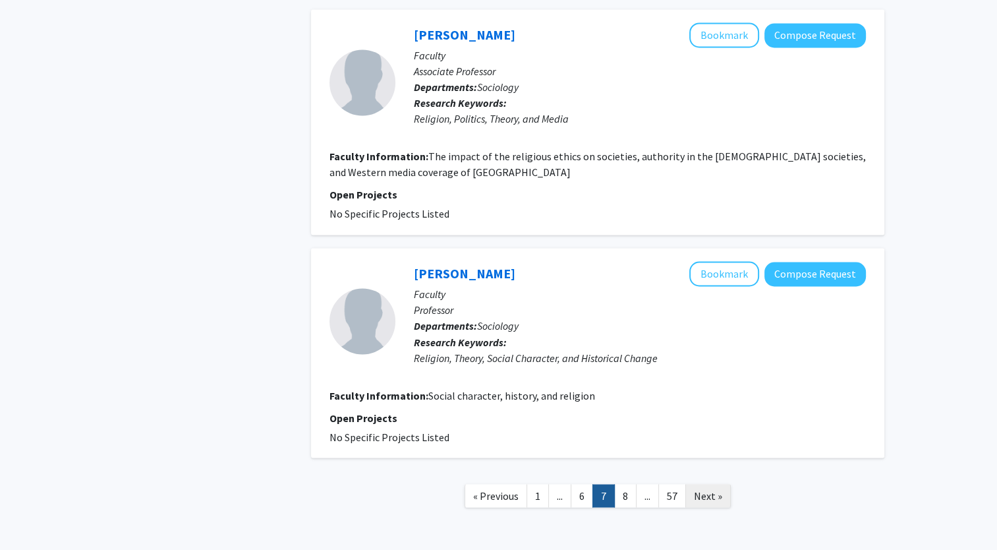
click at [719, 489] on span "Next »" at bounding box center [708, 495] width 28 height 13
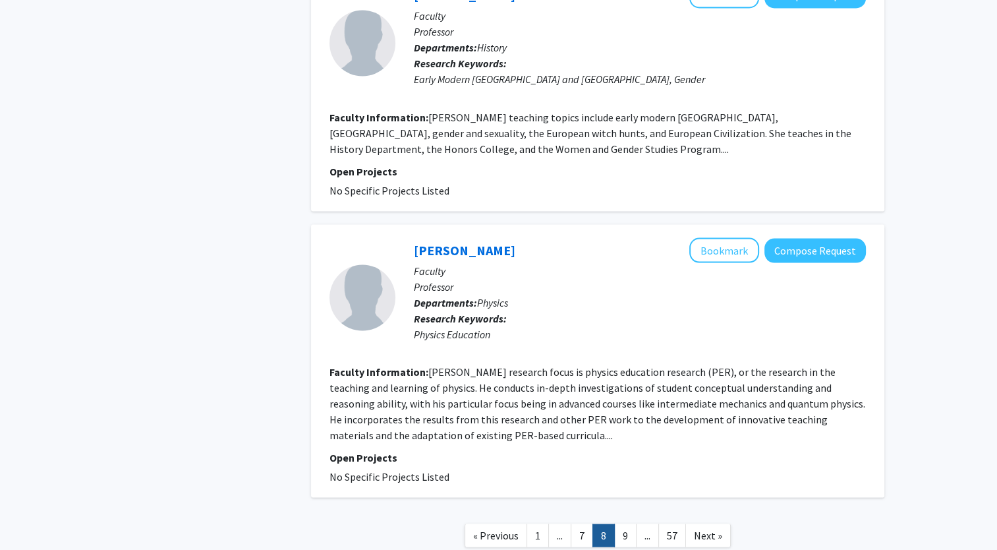
scroll to position [2413, 0]
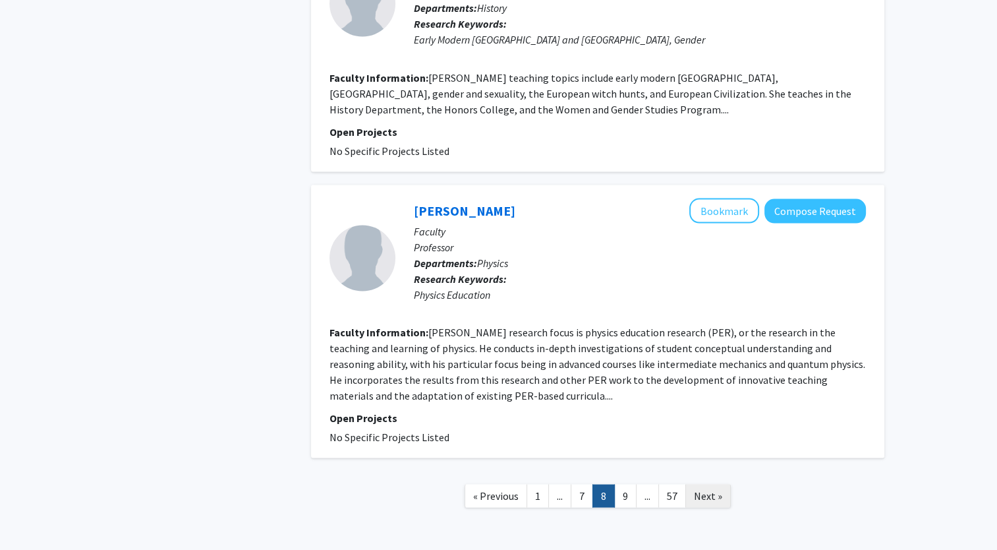
click at [713, 489] on span "Next »" at bounding box center [708, 495] width 28 height 13
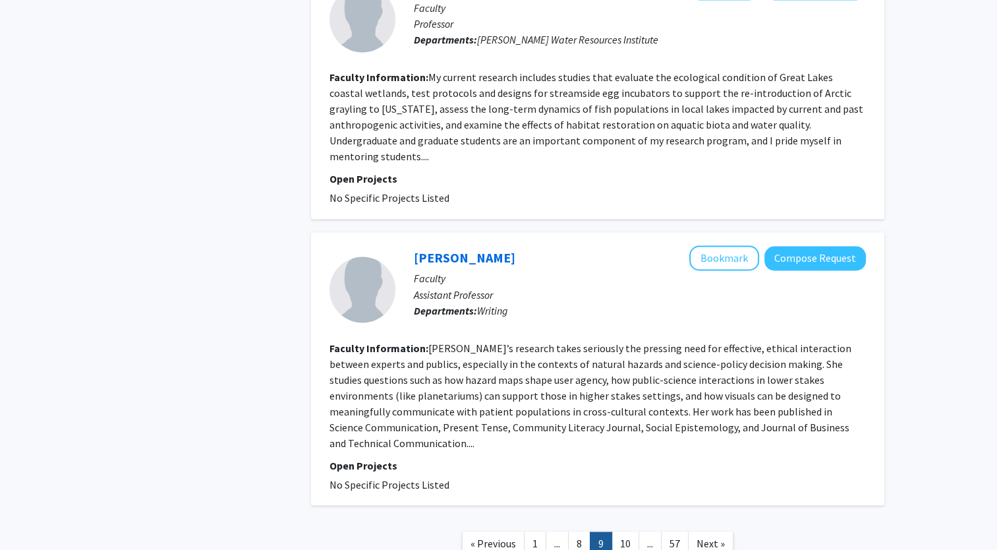
scroll to position [2210, 0]
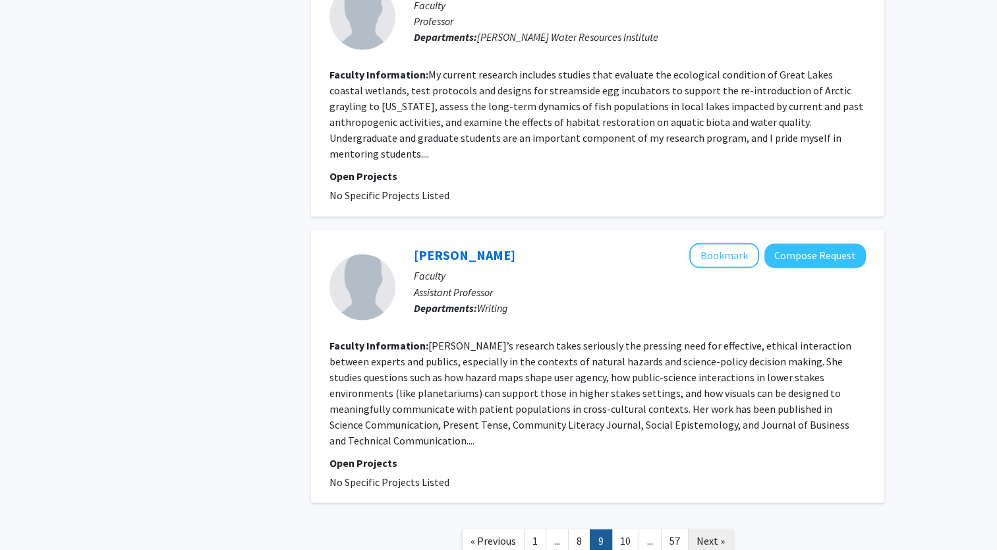
click at [707, 529] on link "Next »" at bounding box center [710, 540] width 45 height 23
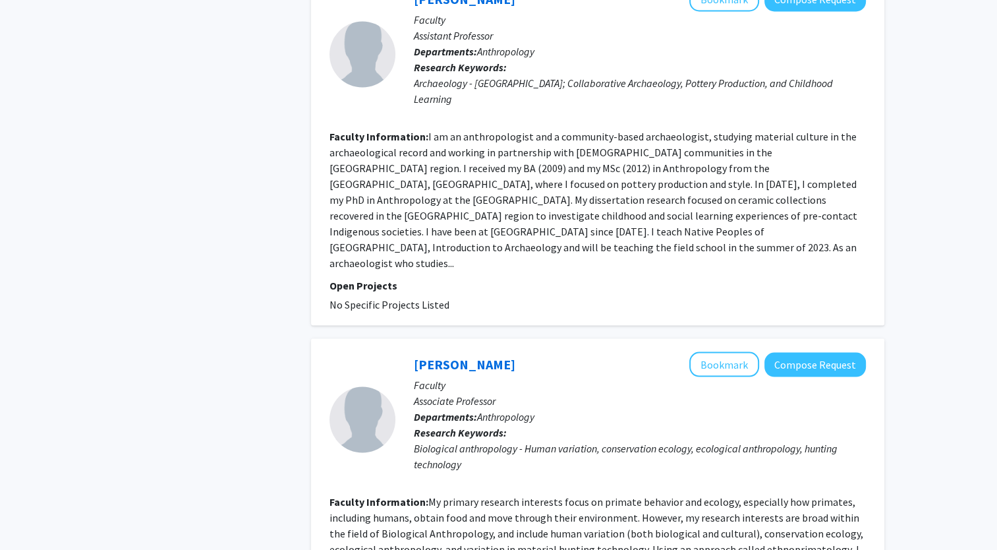
scroll to position [2714, 0]
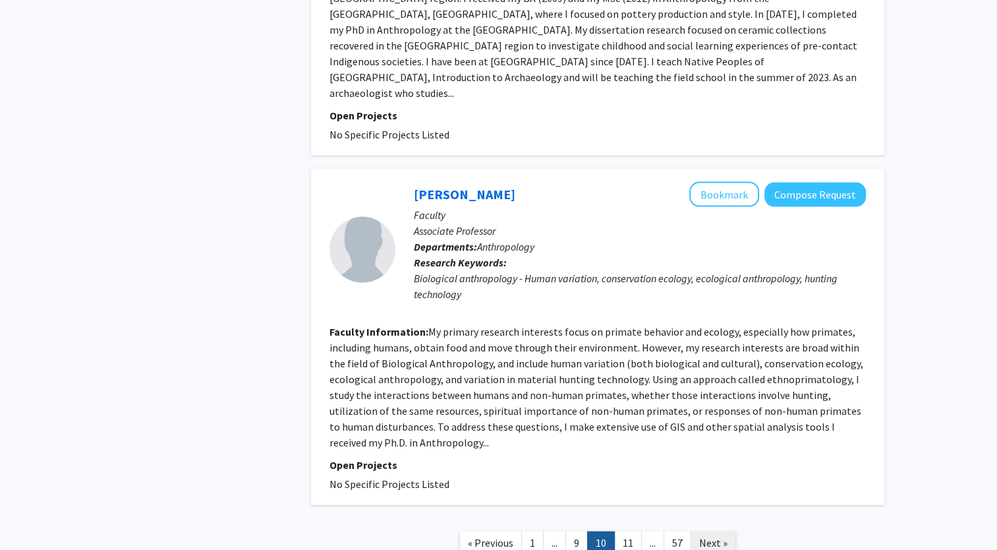
click at [717, 536] on span "Next »" at bounding box center [713, 542] width 28 height 13
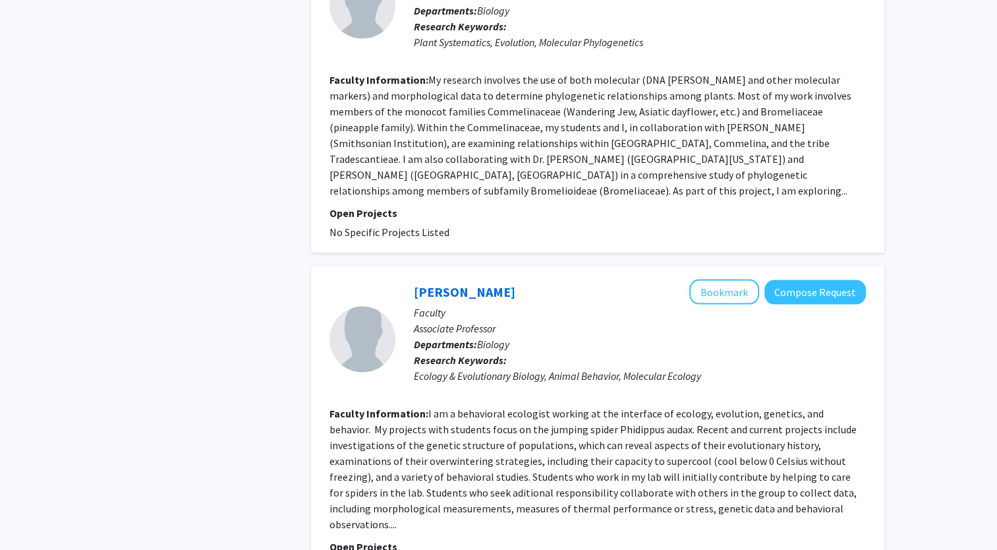
scroll to position [2663, 0]
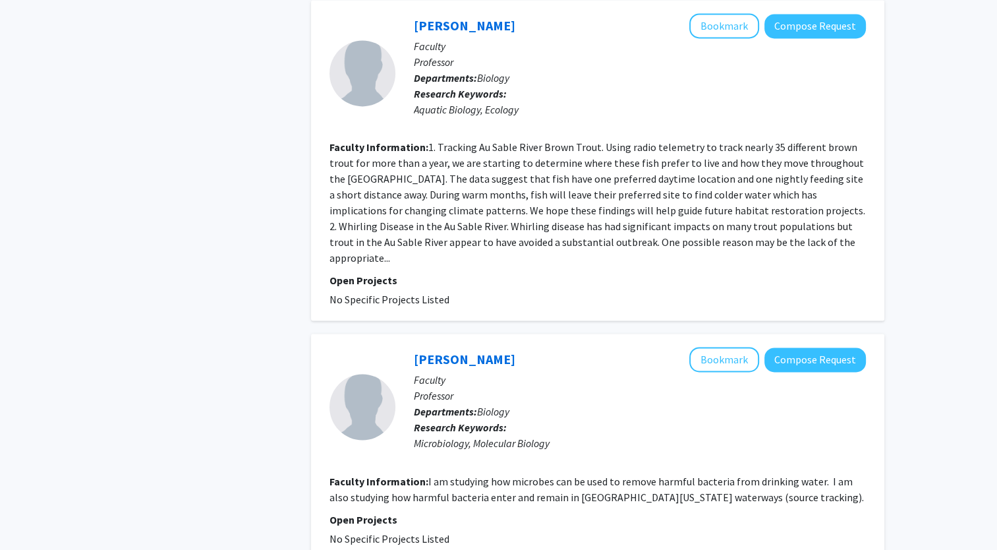
scroll to position [2041, 0]
